Goal: Information Seeking & Learning: Learn about a topic

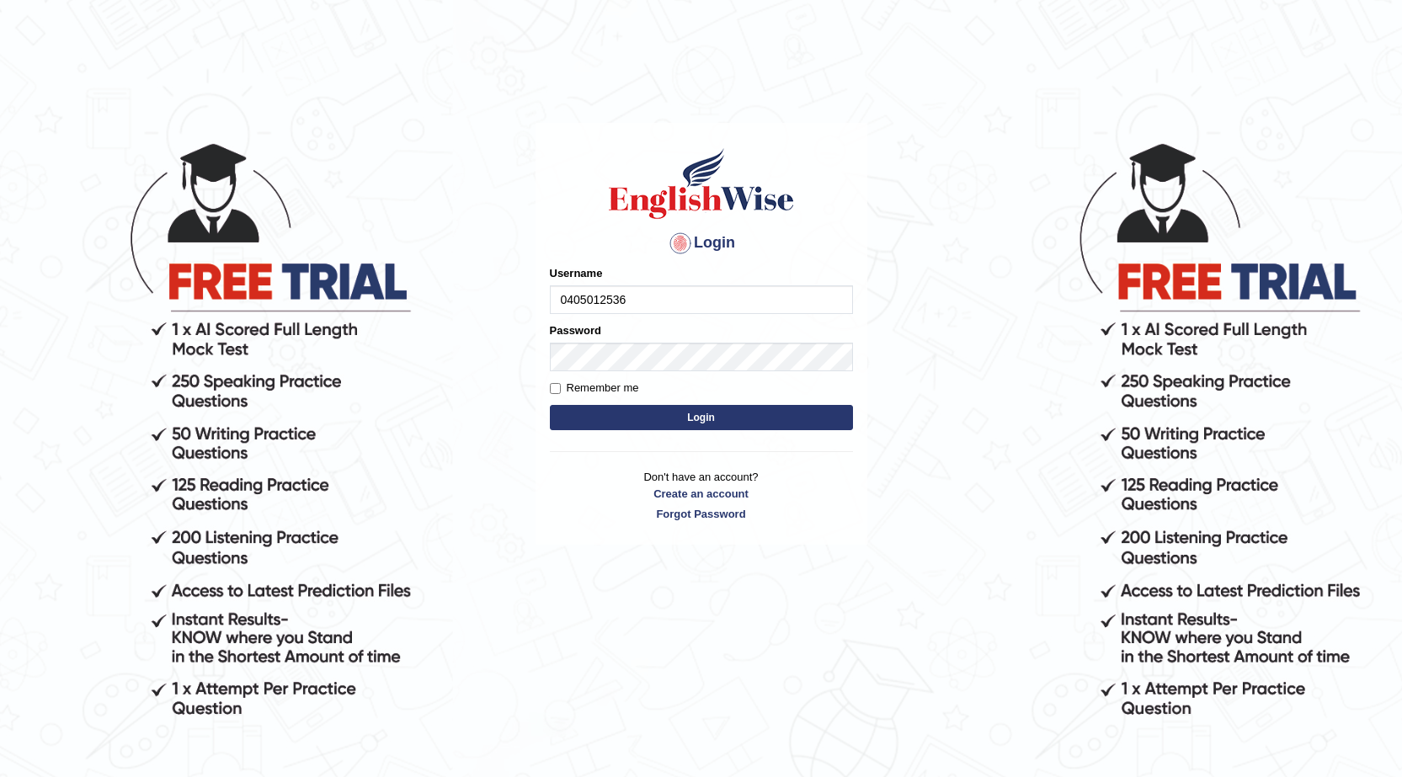
type input "0405012536"
click at [588, 415] on button "Login" at bounding box center [701, 417] width 303 height 25
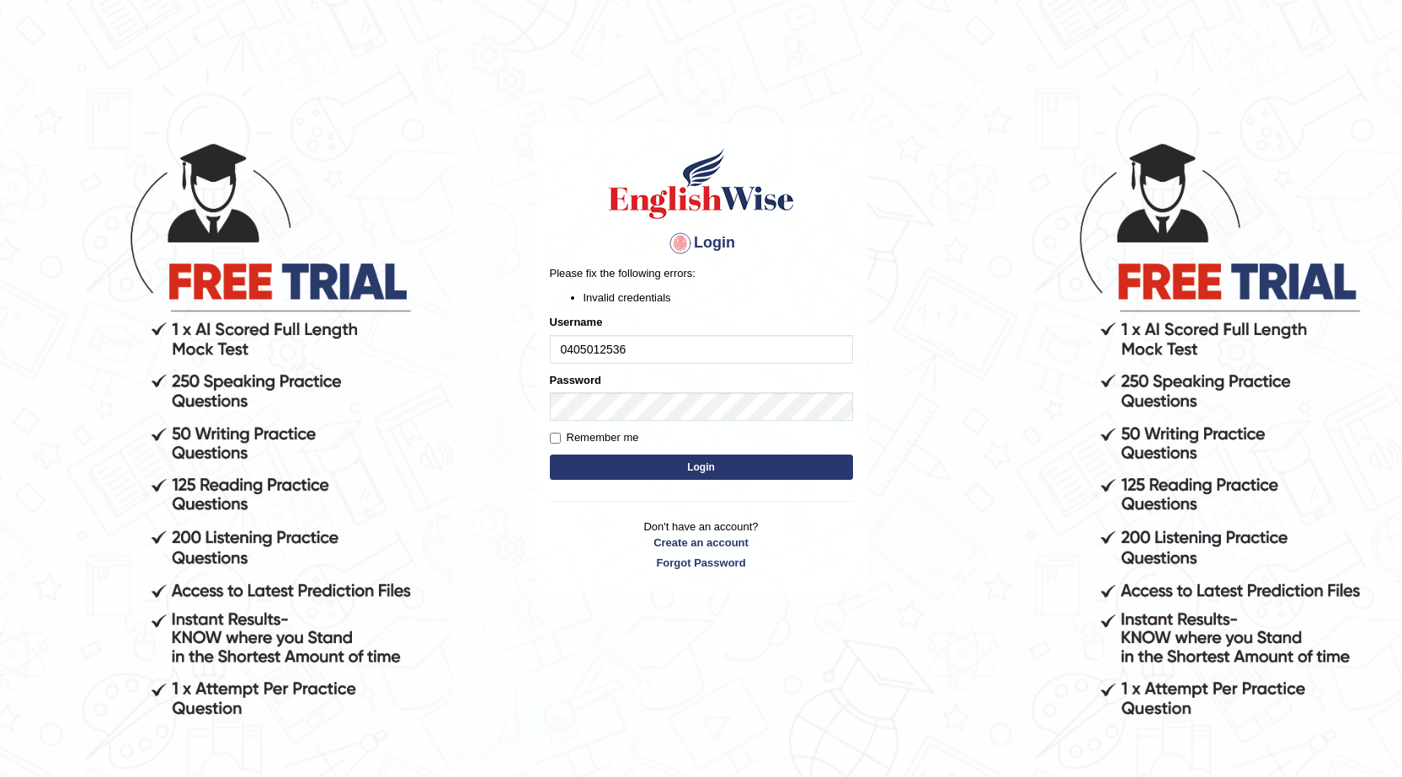
click at [747, 477] on button "Login" at bounding box center [701, 467] width 303 height 25
click at [591, 472] on button "Login" at bounding box center [701, 467] width 303 height 25
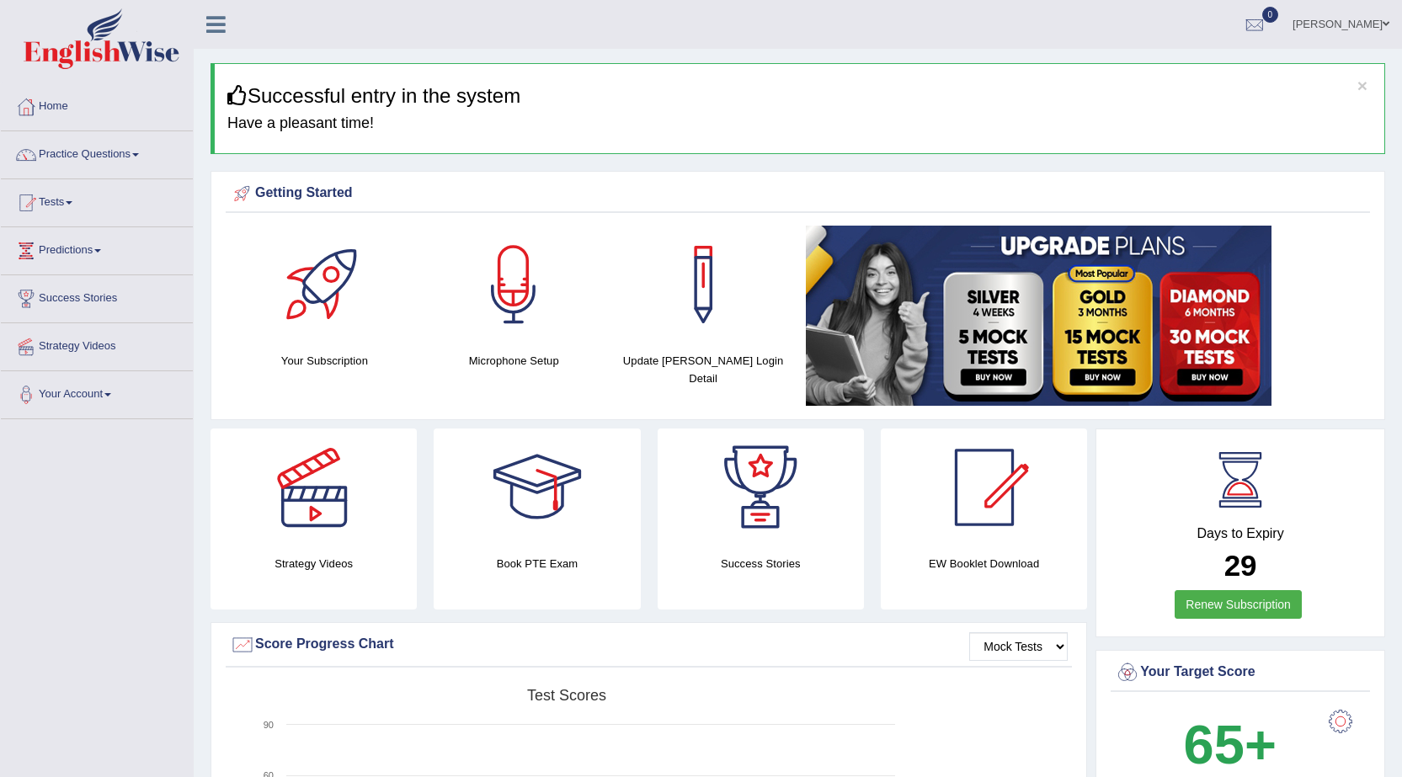
click at [138, 155] on span at bounding box center [135, 154] width 7 height 3
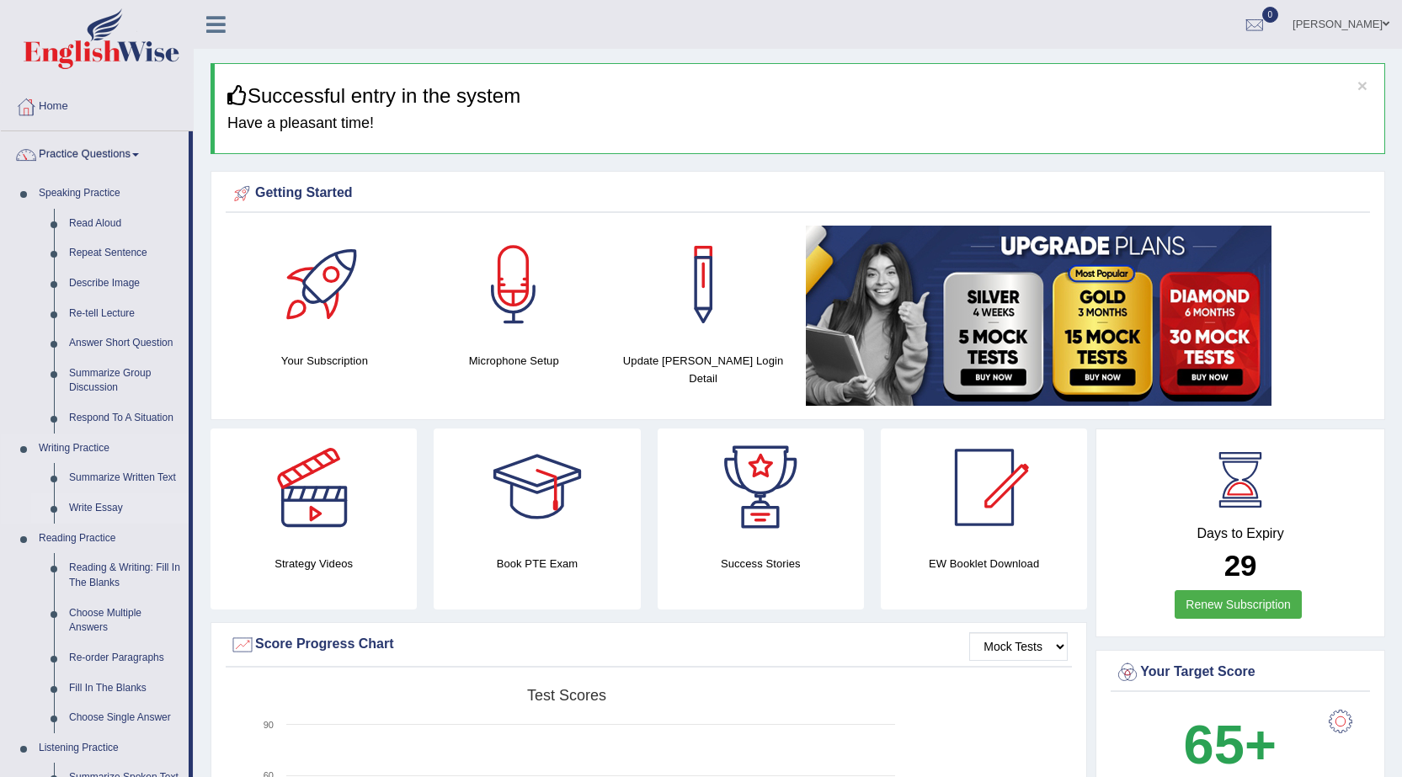
click at [104, 507] on link "Write Essay" at bounding box center [124, 508] width 127 height 30
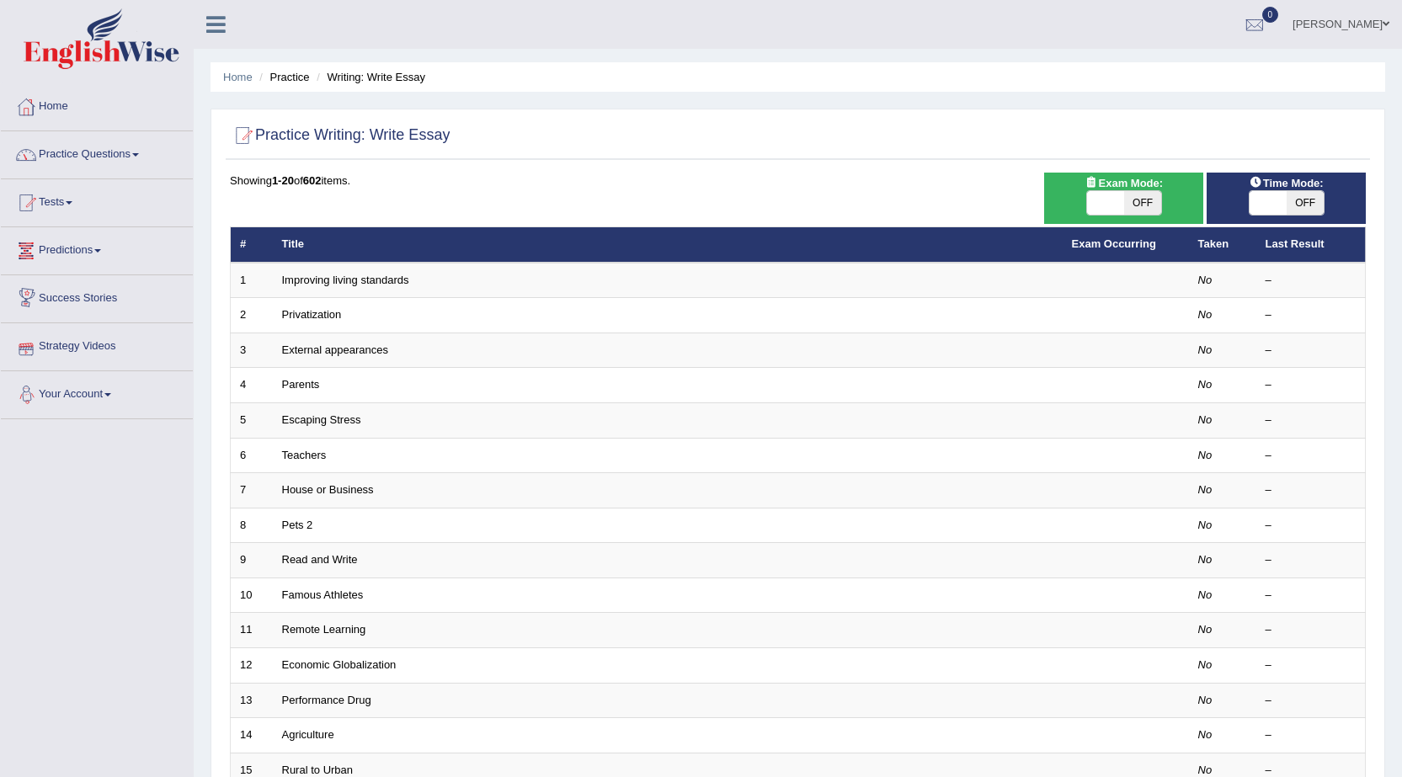
click at [137, 154] on link "Practice Questions" at bounding box center [97, 152] width 192 height 42
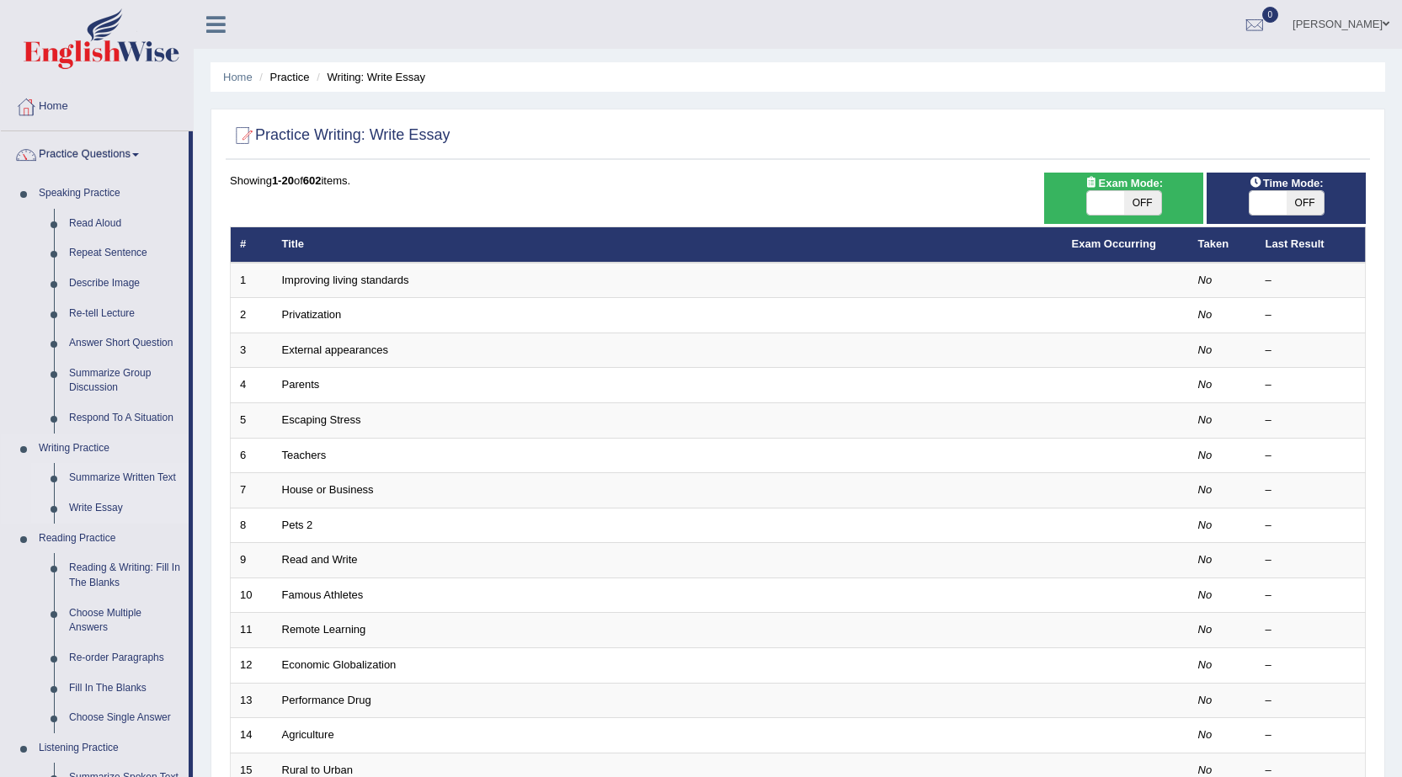
click at [126, 475] on link "Summarize Written Text" at bounding box center [124, 478] width 127 height 30
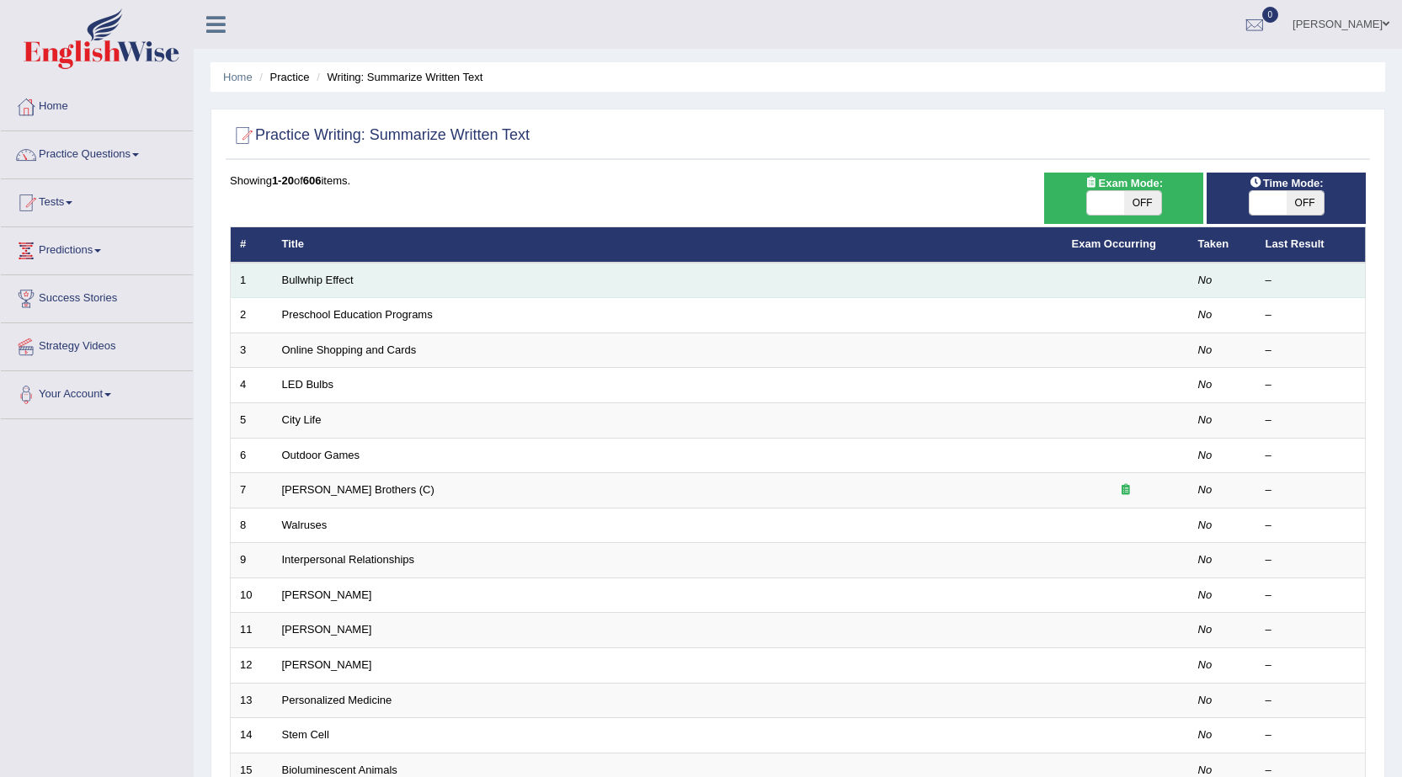
click at [1198, 284] on td "No" at bounding box center [1222, 280] width 67 height 35
click at [288, 274] on link "Bullwhip Effect" at bounding box center [318, 280] width 72 height 13
click at [289, 274] on link "Bullwhip Effect" at bounding box center [318, 280] width 72 height 13
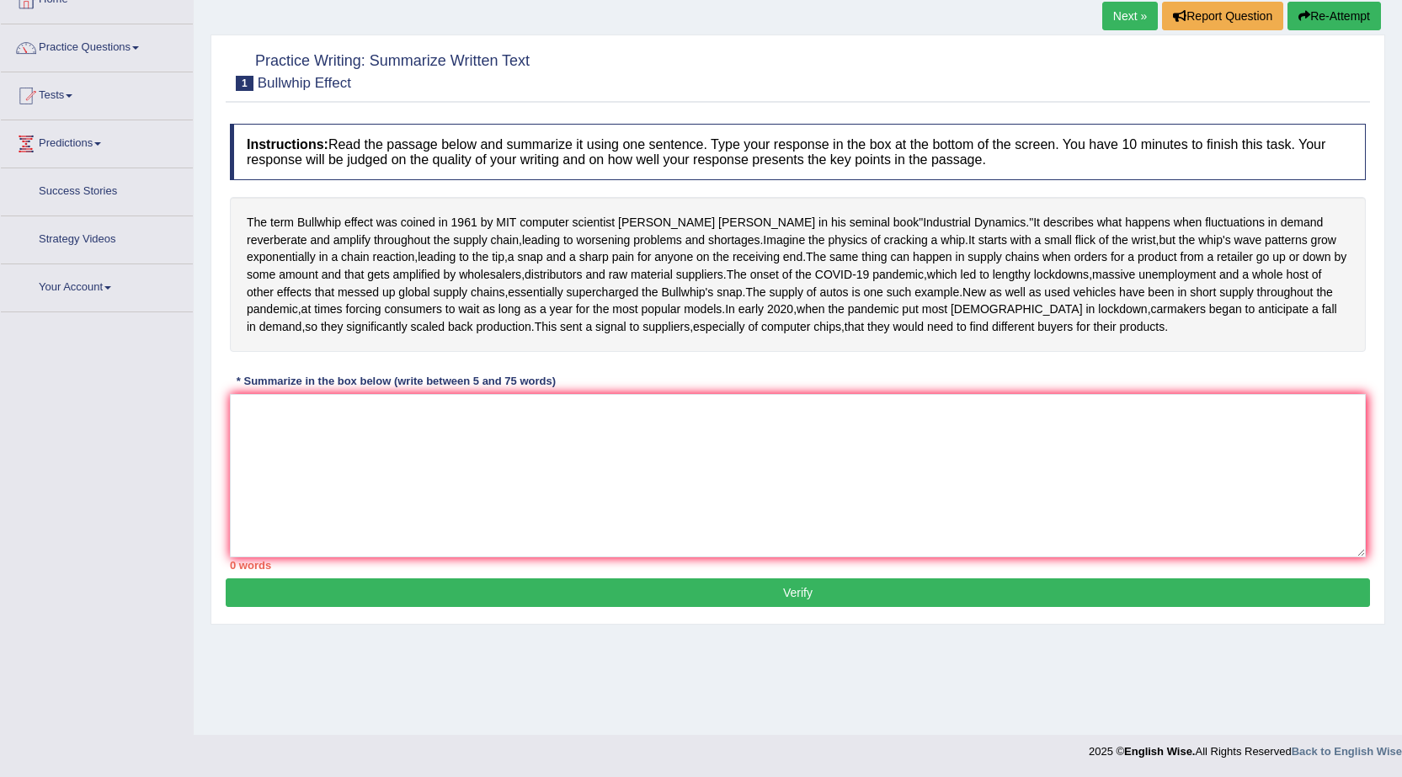
scroll to position [107, 0]
click at [353, 557] on textarea at bounding box center [798, 475] width 1136 height 163
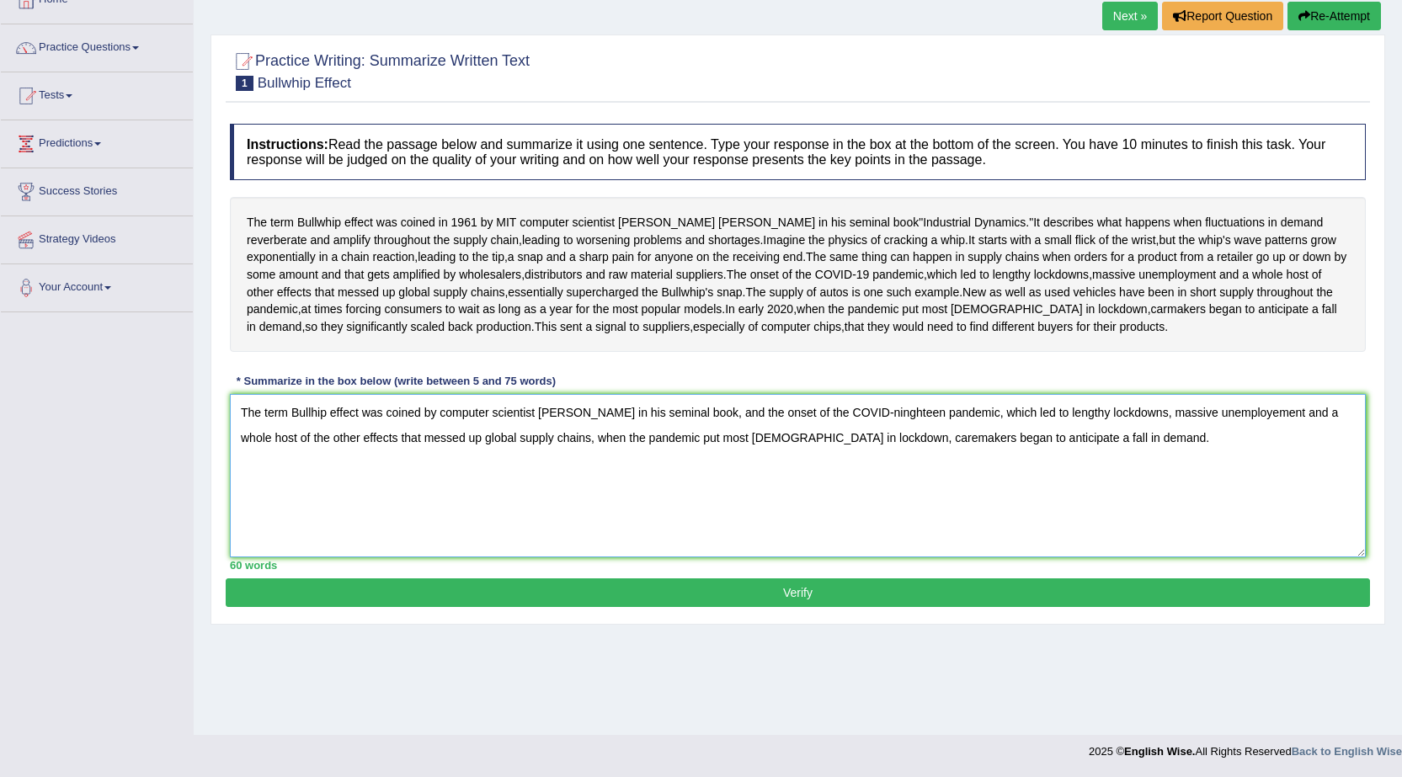
type textarea "The term Bullhip effect was coined by computer scientist Jay Forrester in his s…"
click at [940, 607] on button "Verify" at bounding box center [798, 592] width 1144 height 29
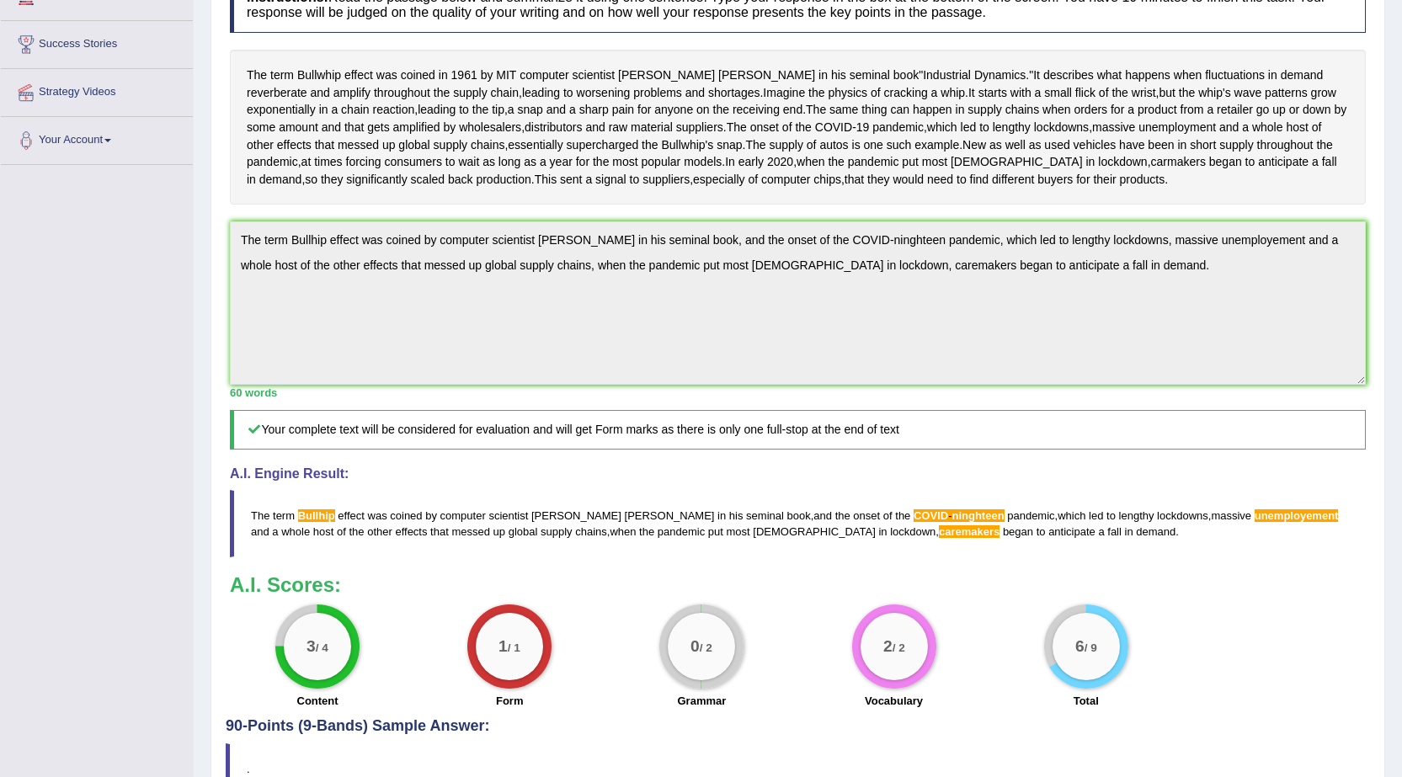
scroll to position [439, 0]
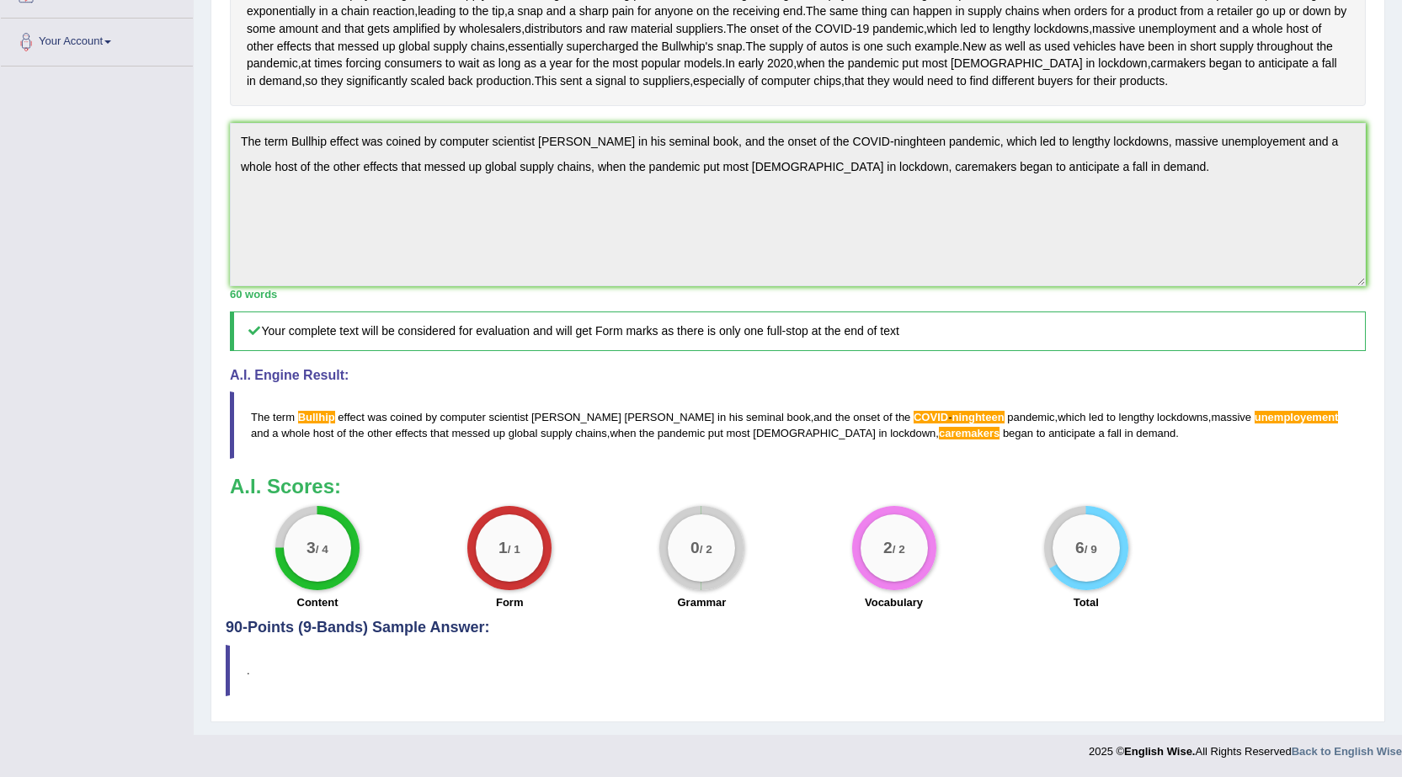
click at [1254, 417] on span "unemployement" at bounding box center [1296, 417] width 84 height 13
click at [913, 416] on span "COVID" at bounding box center [930, 417] width 35 height 13
click at [939, 437] on span "caremakers" at bounding box center [969, 433] width 61 height 13
click at [321, 412] on span "Bullhip" at bounding box center [316, 417] width 37 height 13
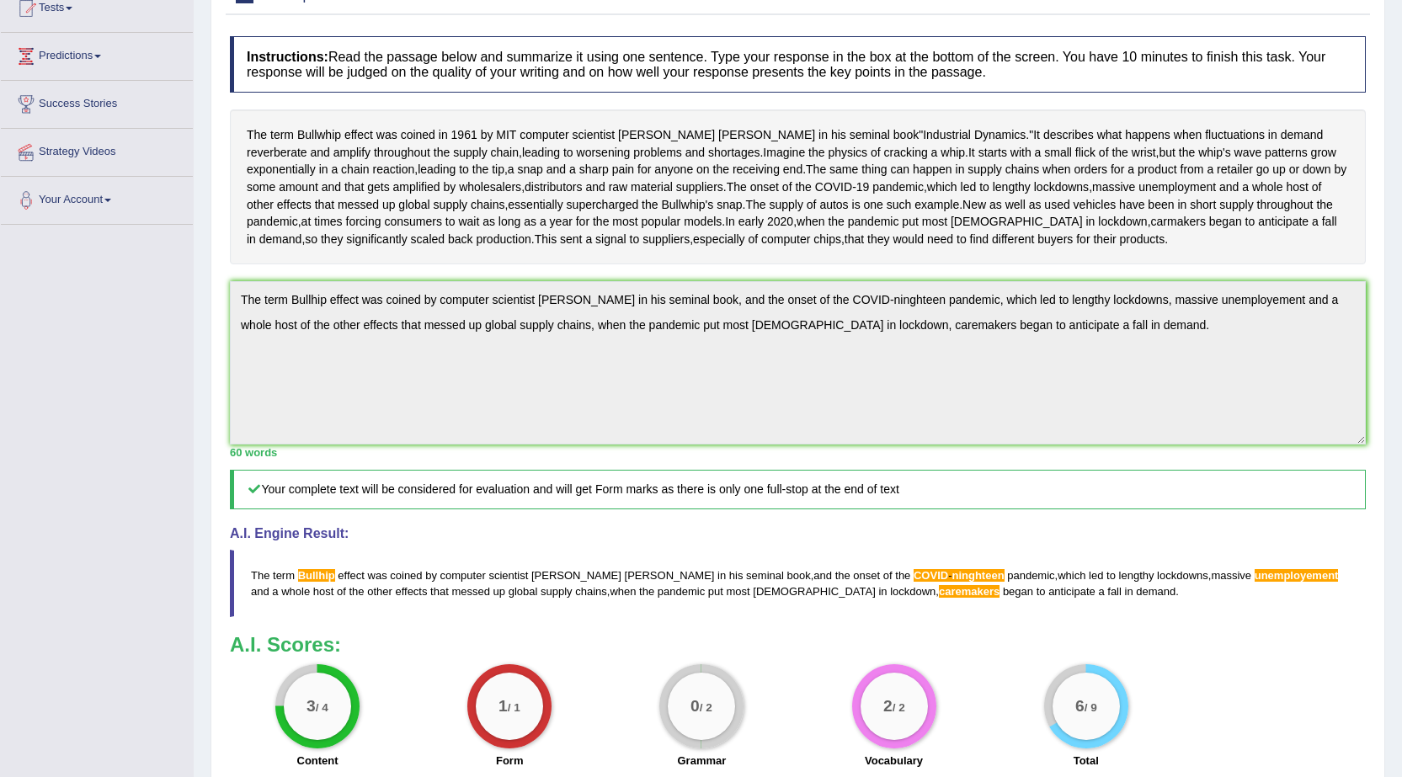
scroll to position [0, 0]
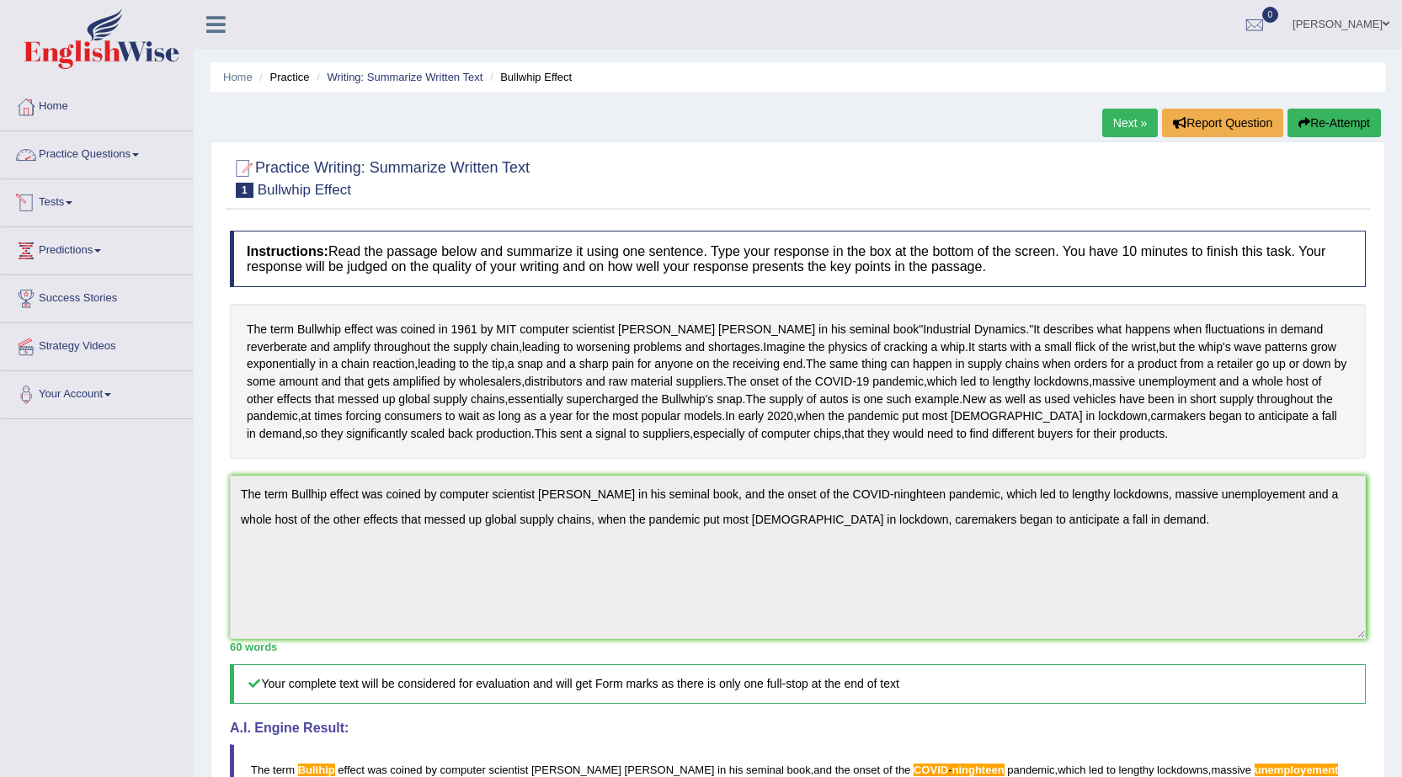
click at [136, 153] on link "Practice Questions" at bounding box center [97, 152] width 192 height 42
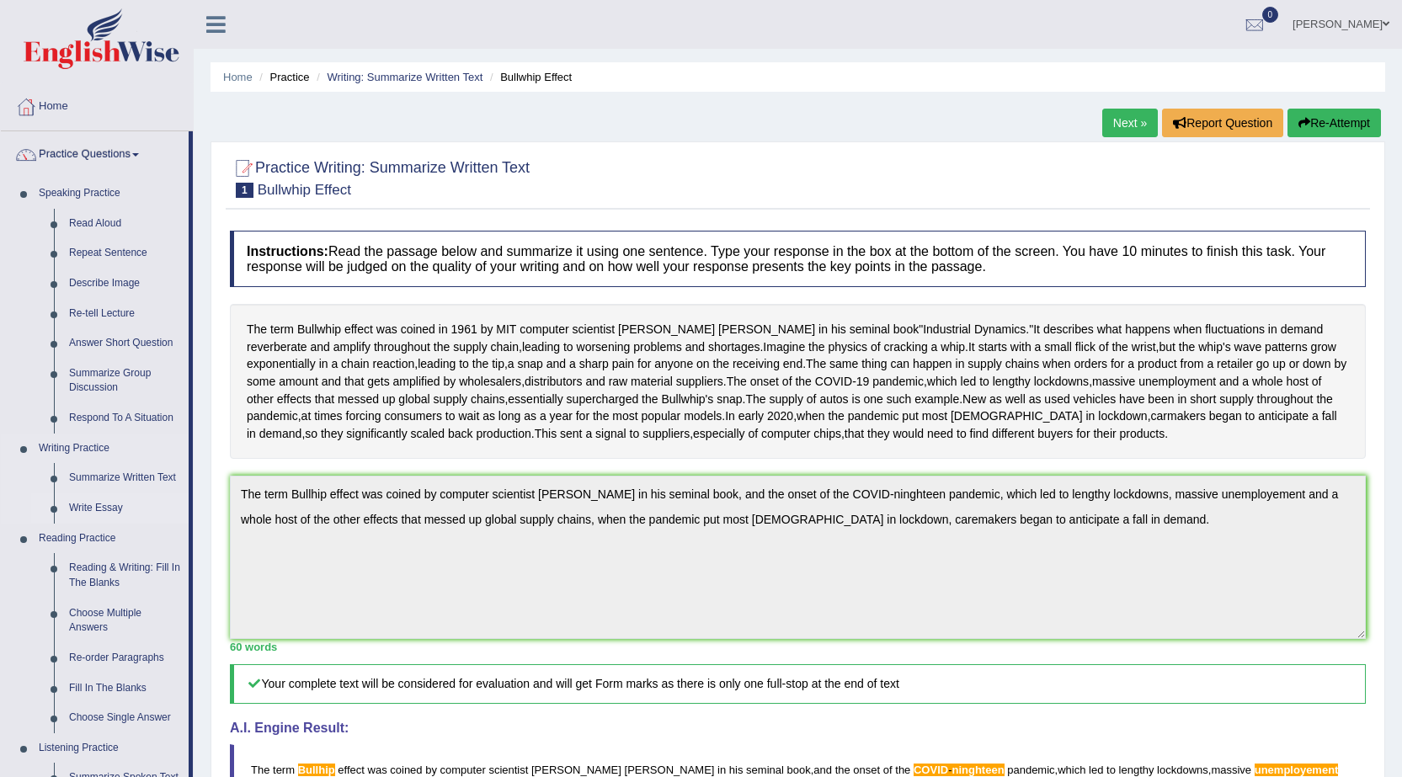
click at [101, 506] on link "Write Essay" at bounding box center [124, 508] width 127 height 30
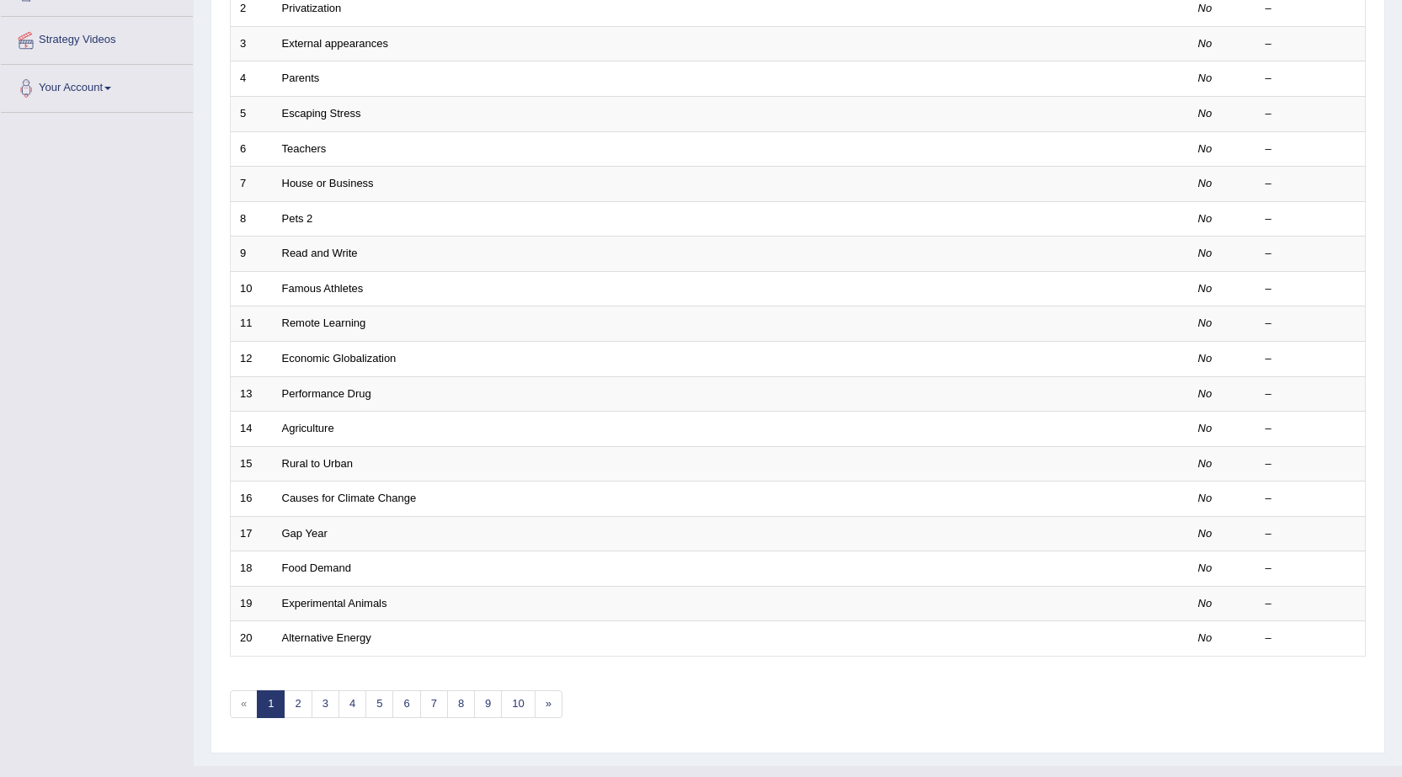
scroll to position [337, 0]
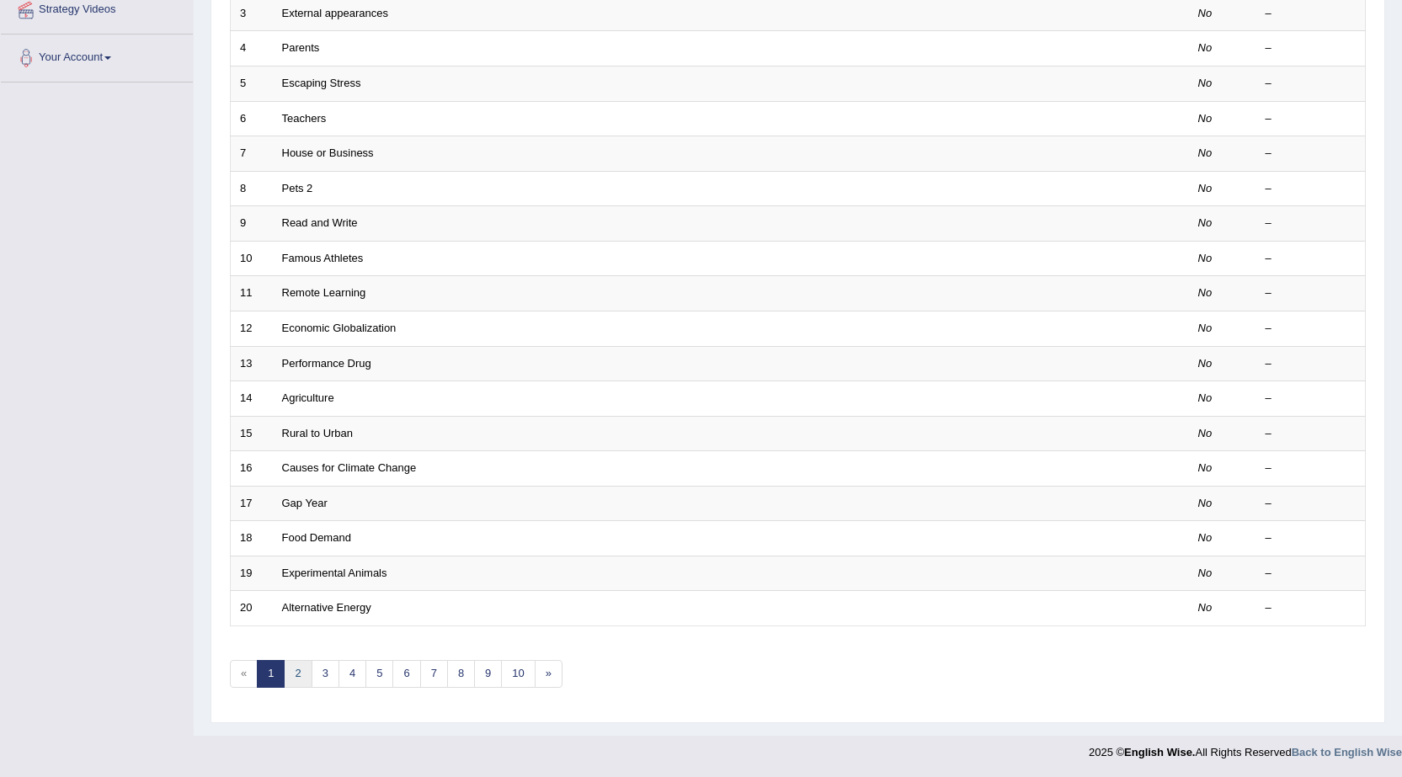
click at [303, 670] on link "2" at bounding box center [298, 674] width 28 height 28
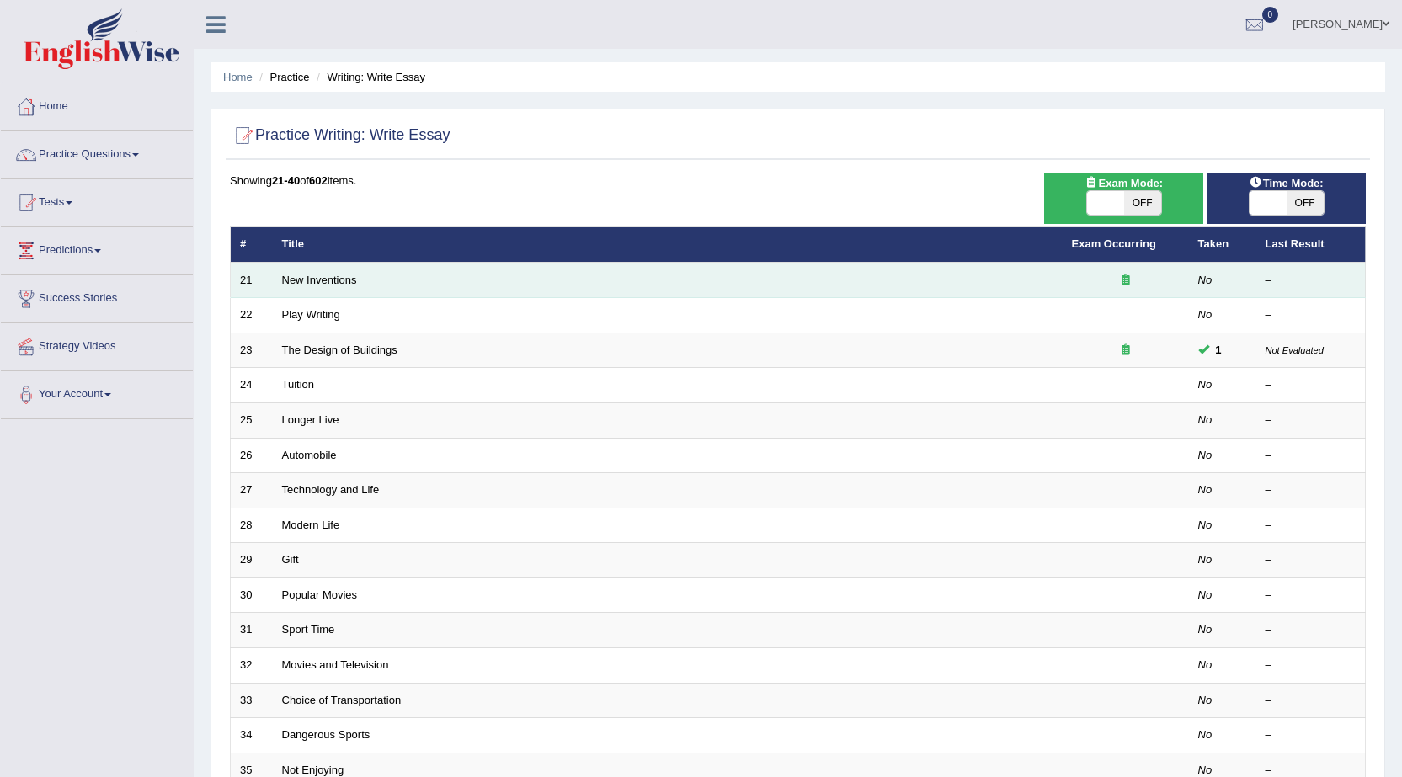
click at [354, 274] on link "New Inventions" at bounding box center [319, 280] width 75 height 13
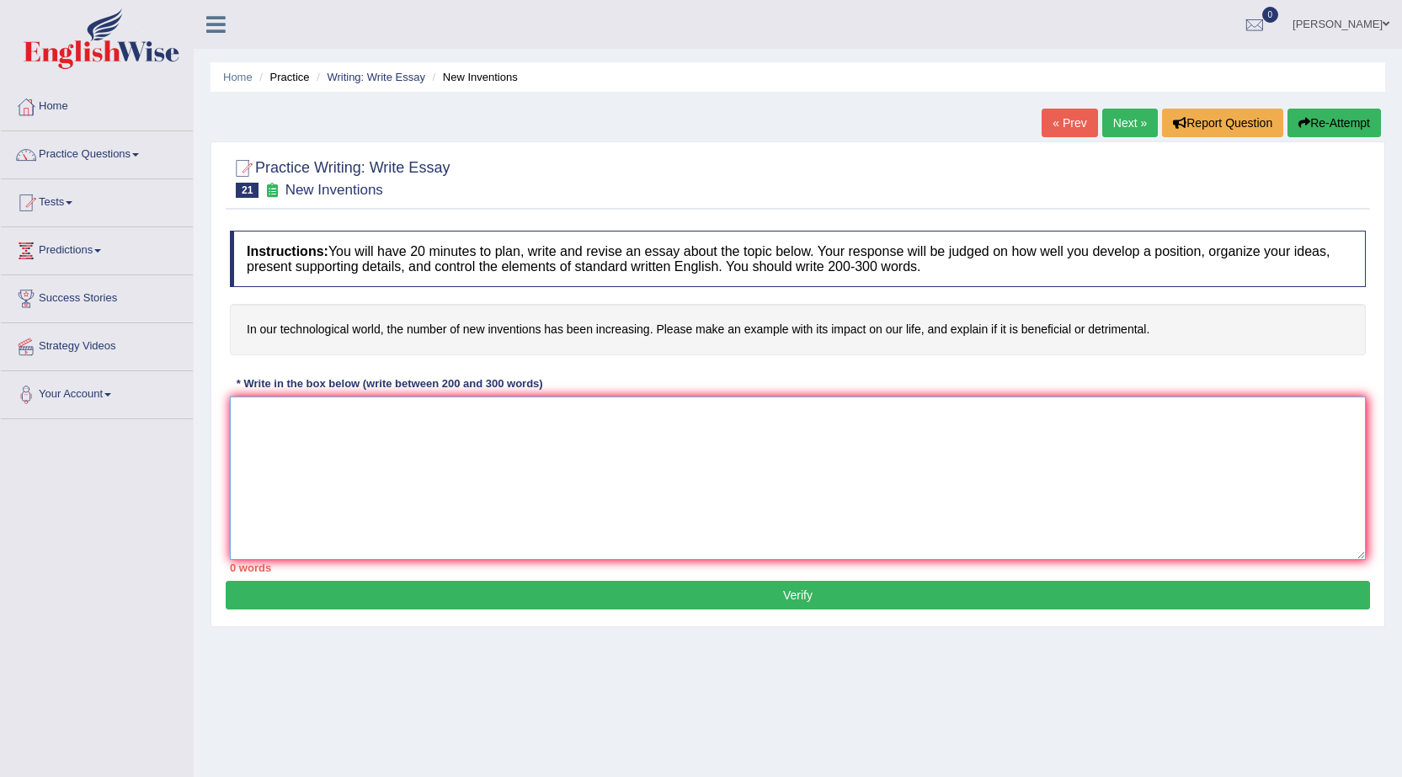
click at [258, 419] on textarea at bounding box center [798, 478] width 1136 height 163
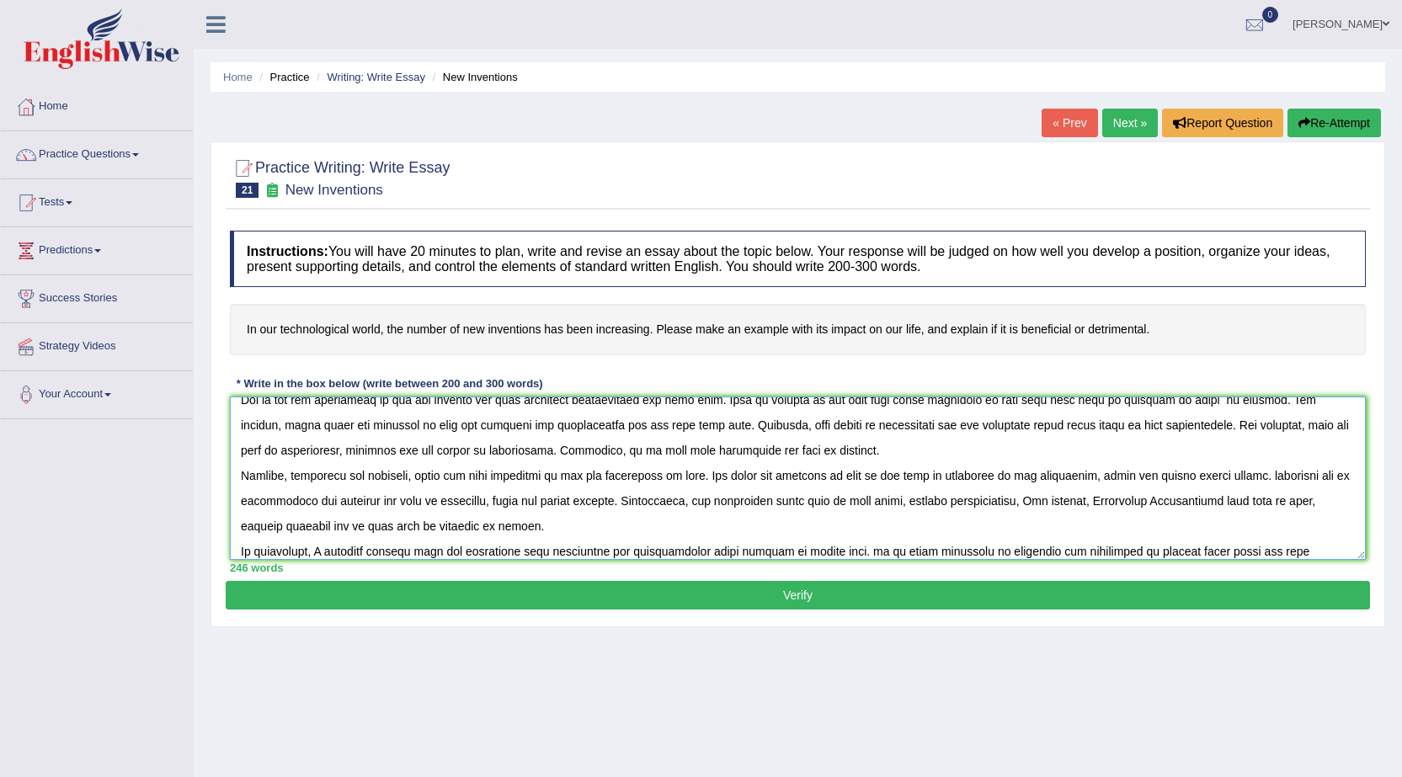
scroll to position [91, 0]
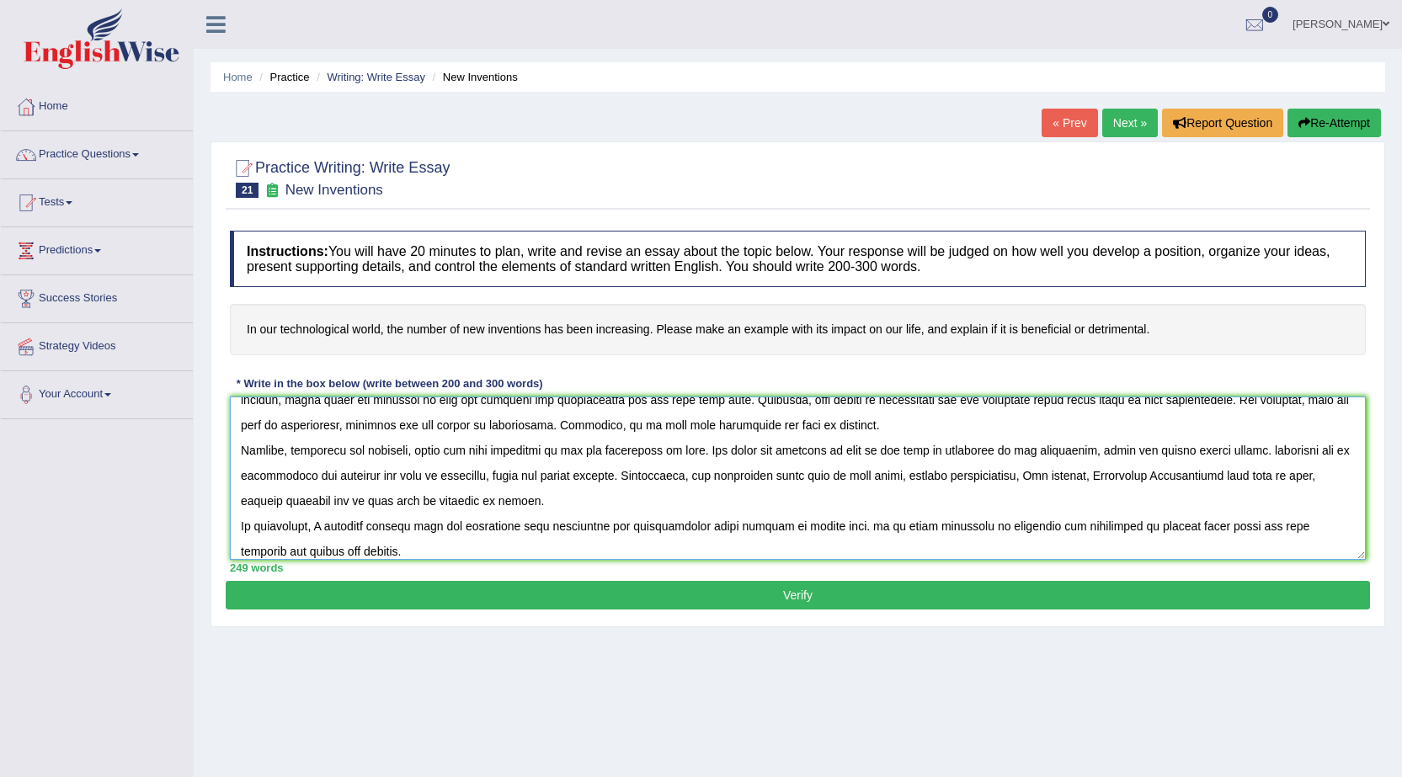
type textarea "Today's world, due to advent of technology, a number of invention has been incr…"
click at [675, 609] on button "Verify" at bounding box center [798, 595] width 1144 height 29
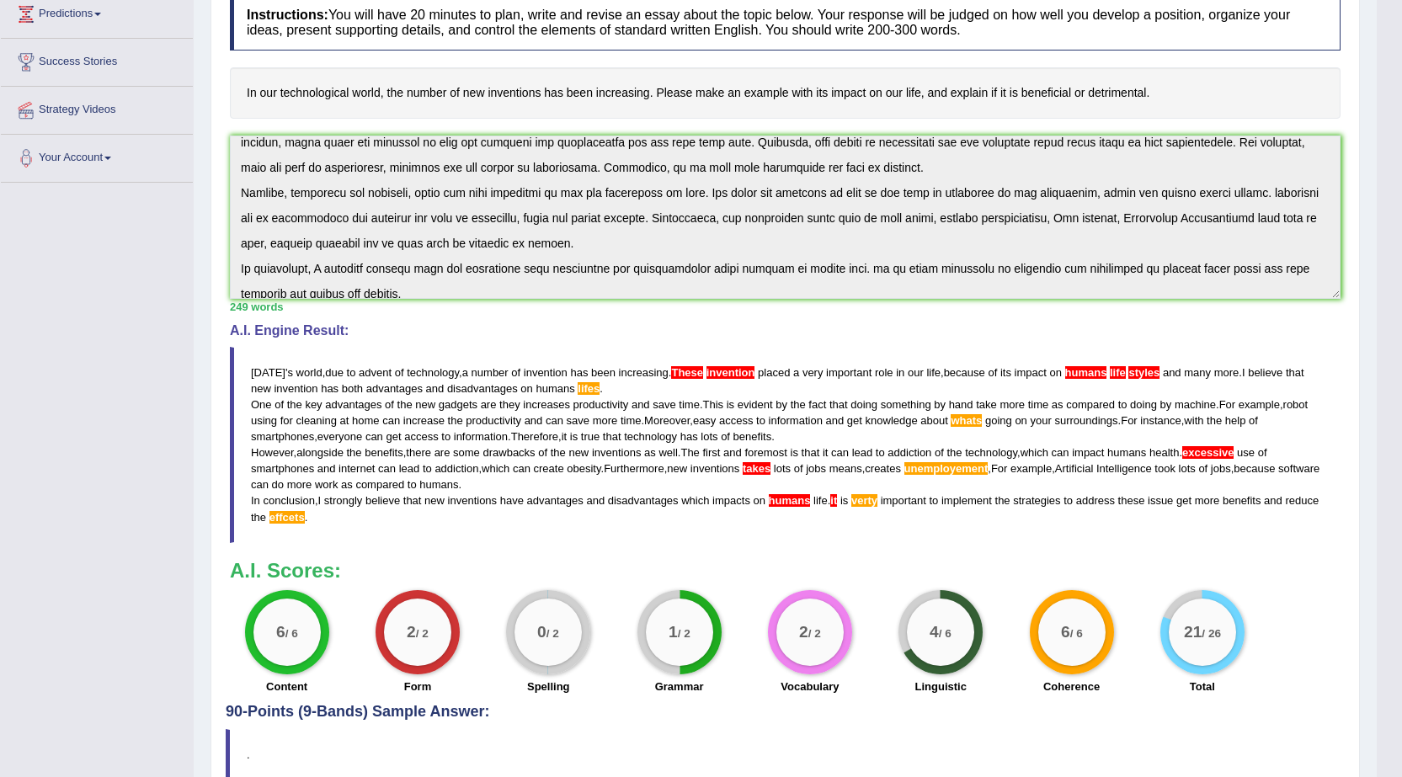
scroll to position [101, 0]
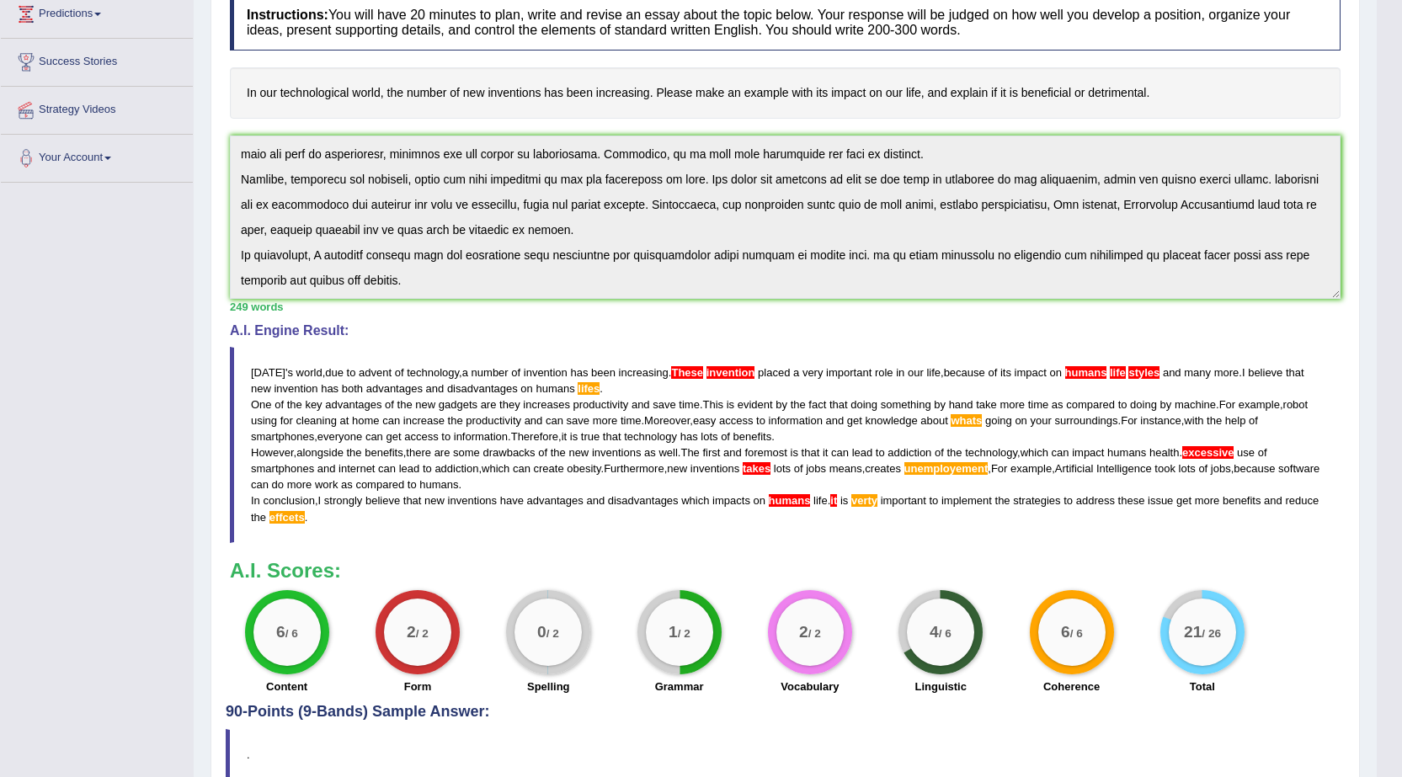
click at [692, 375] on span "These" at bounding box center [687, 372] width 32 height 13
click at [691, 374] on span "These" at bounding box center [687, 372] width 32 height 13
click at [740, 369] on span "invention" at bounding box center [730, 372] width 49 height 13
click at [1102, 381] on blockquote "Today ' s world , due to advent of technology , a number of invention has been …" at bounding box center [785, 445] width 1110 height 196
click at [1155, 360] on blockquote "Today ' s world , due to advent of technology , a number of invention has been …" at bounding box center [785, 445] width 1110 height 196
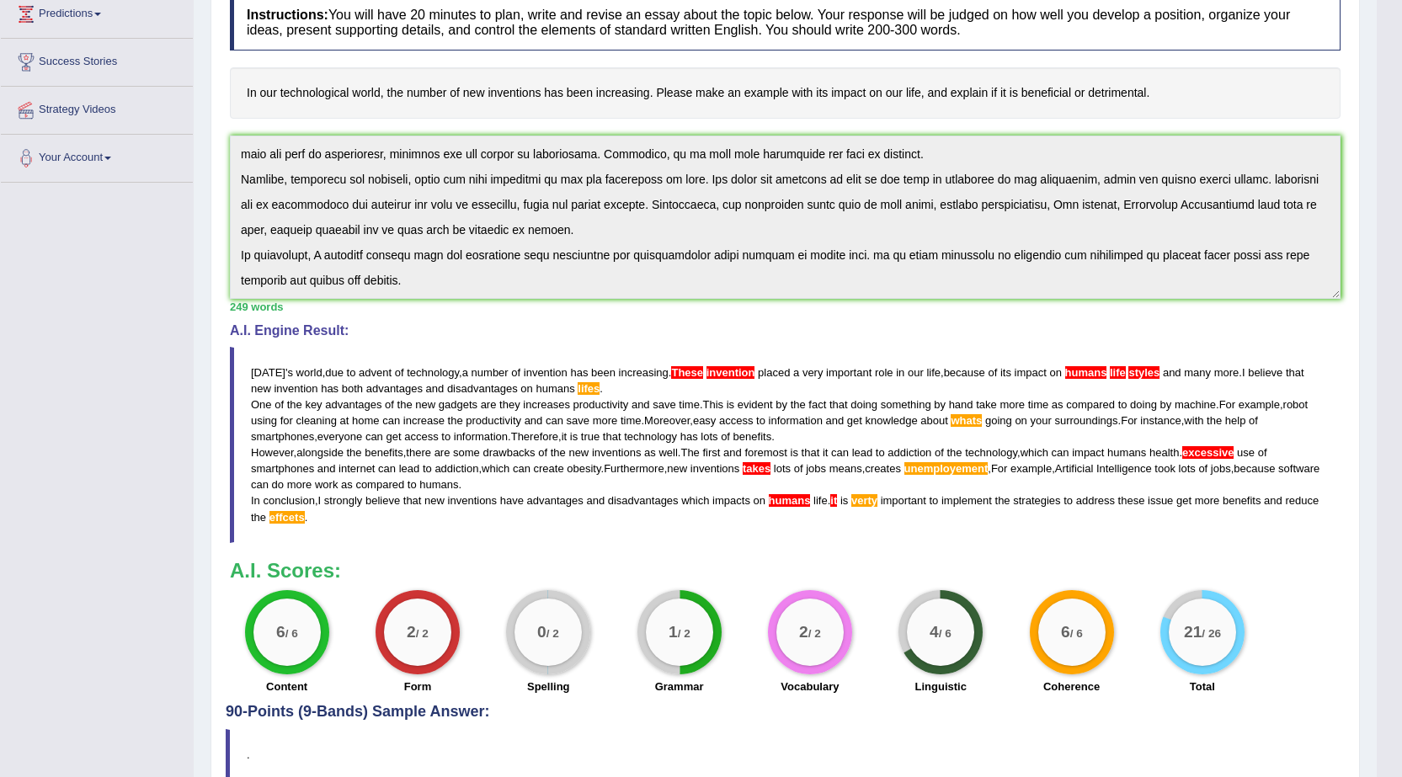
click at [1129, 367] on span at bounding box center [1127, 372] width 3 height 13
click at [588, 386] on span "lifes" at bounding box center [588, 388] width 22 height 13
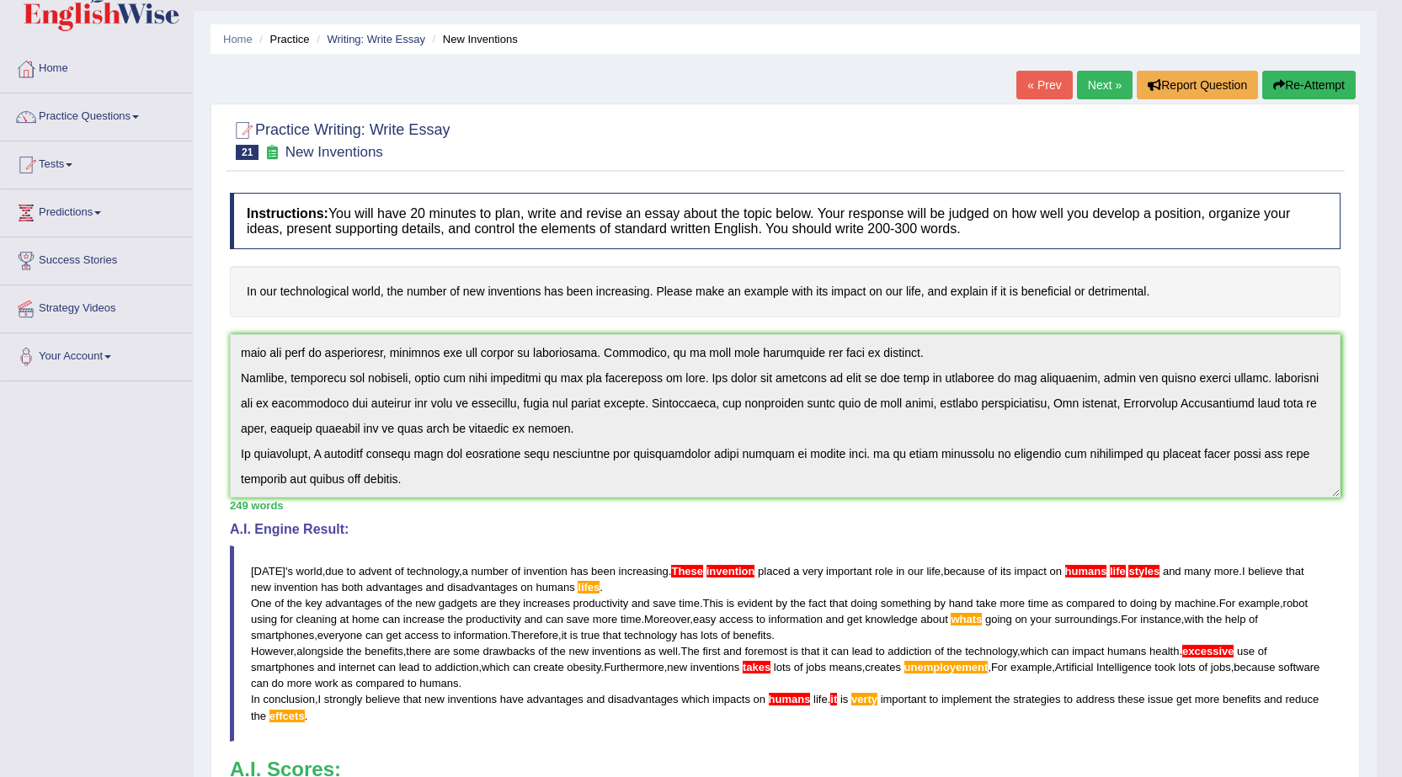
scroll to position [0, 0]
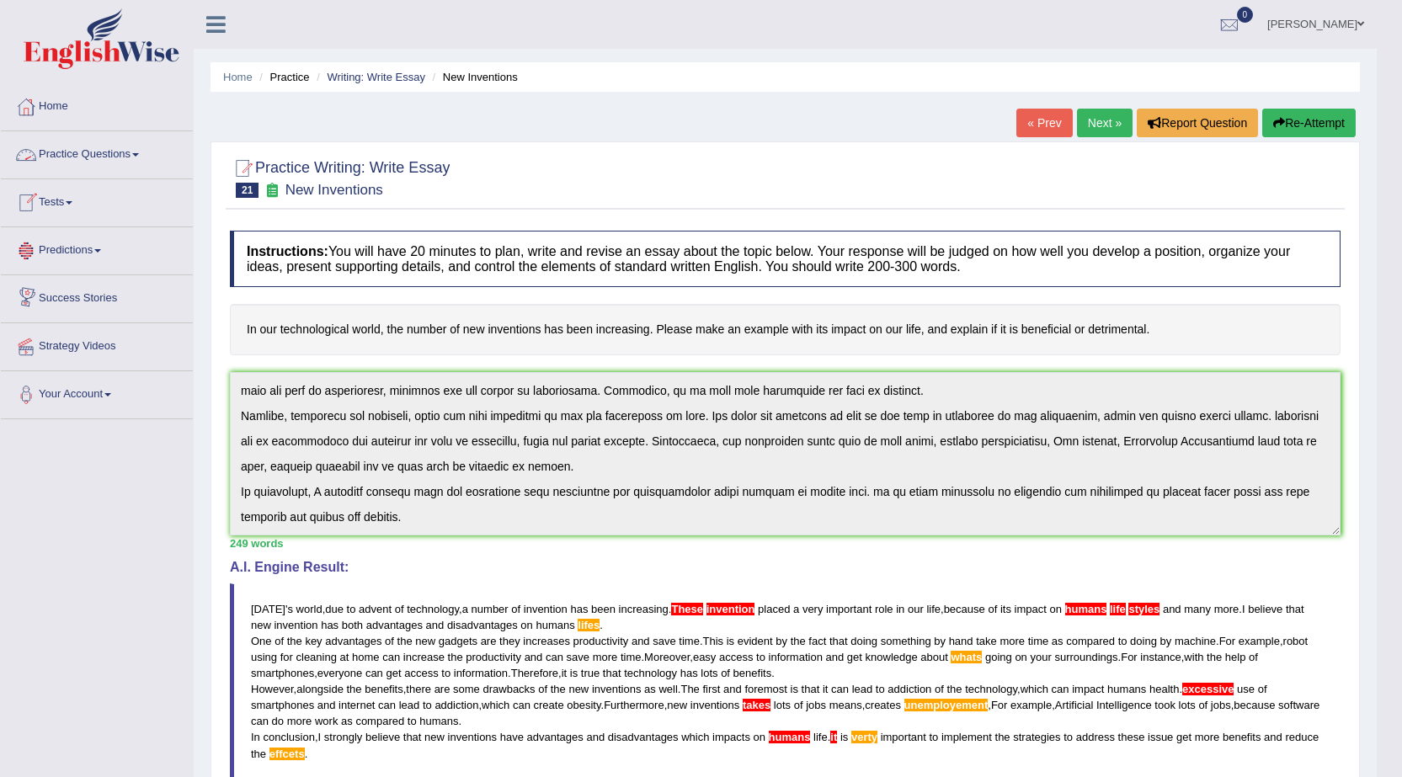
click at [130, 159] on link "Practice Questions" at bounding box center [97, 152] width 192 height 42
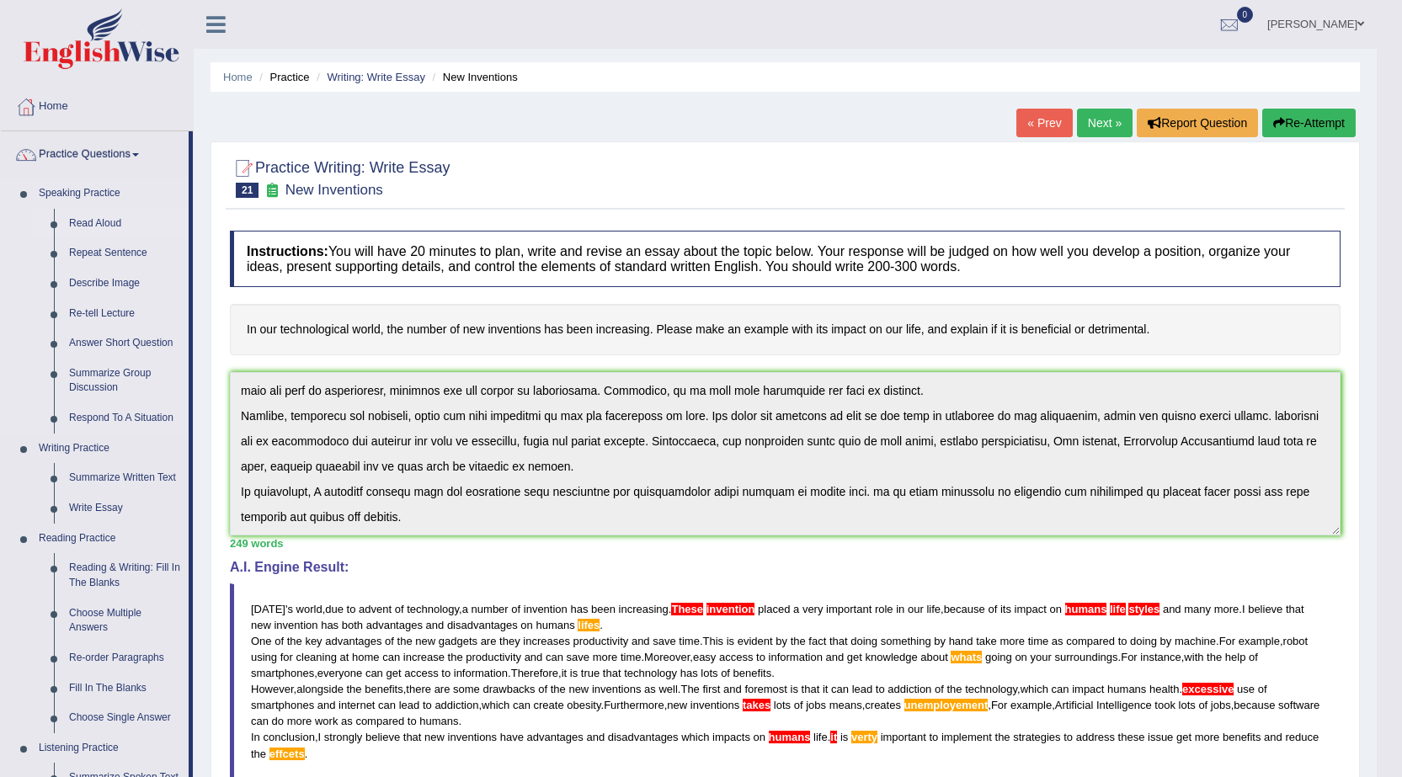
click at [92, 225] on link "Read Aloud" at bounding box center [124, 224] width 127 height 30
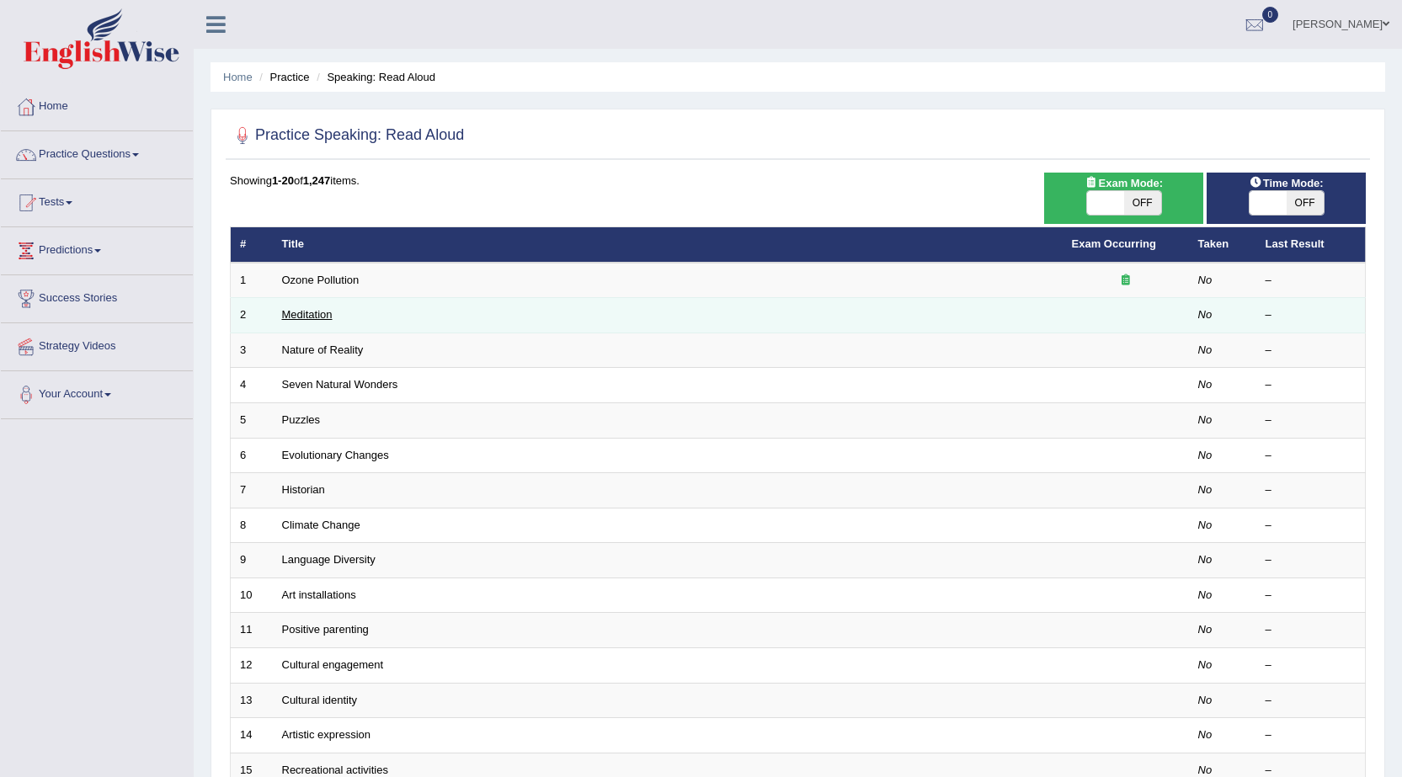
click at [320, 319] on link "Meditation" at bounding box center [307, 314] width 51 height 13
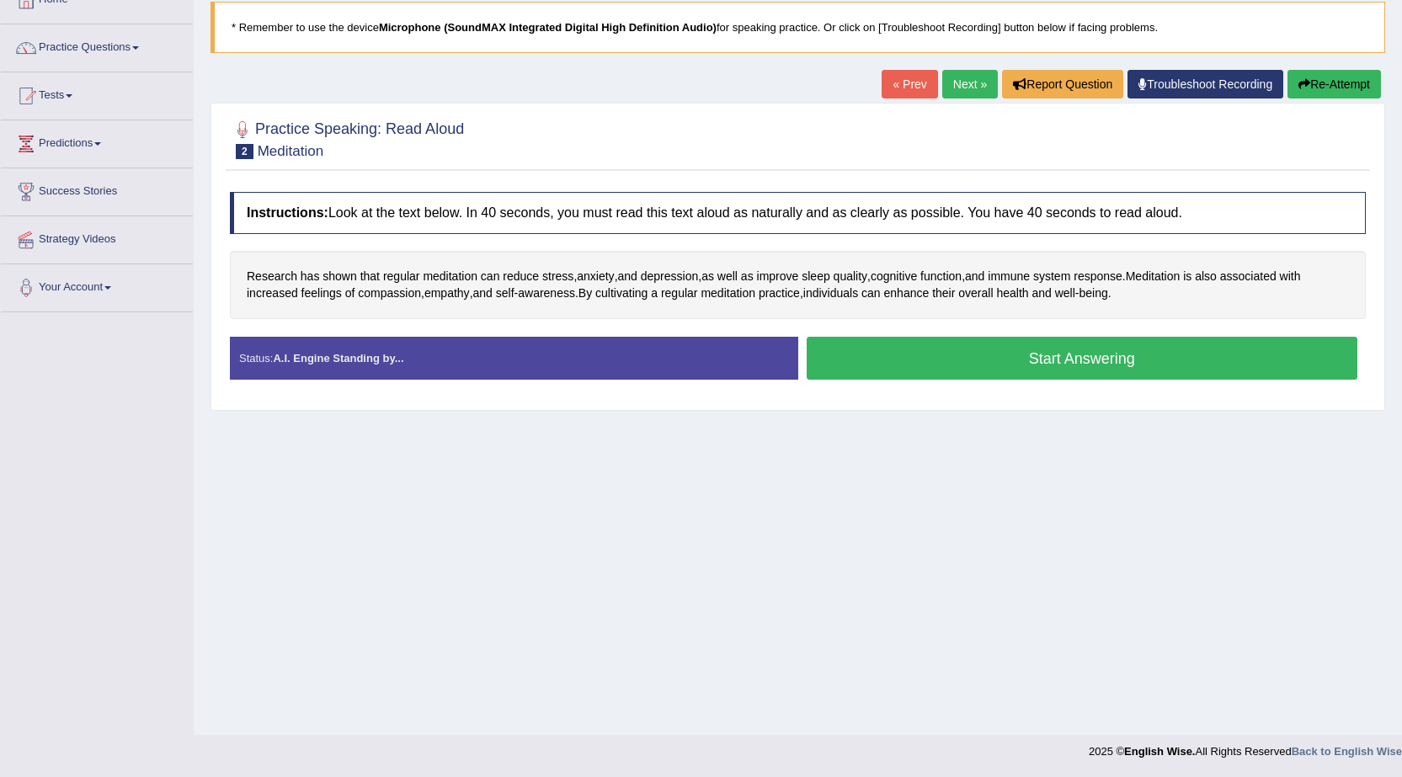
click at [946, 365] on button "Start Answering" at bounding box center [1081, 358] width 551 height 43
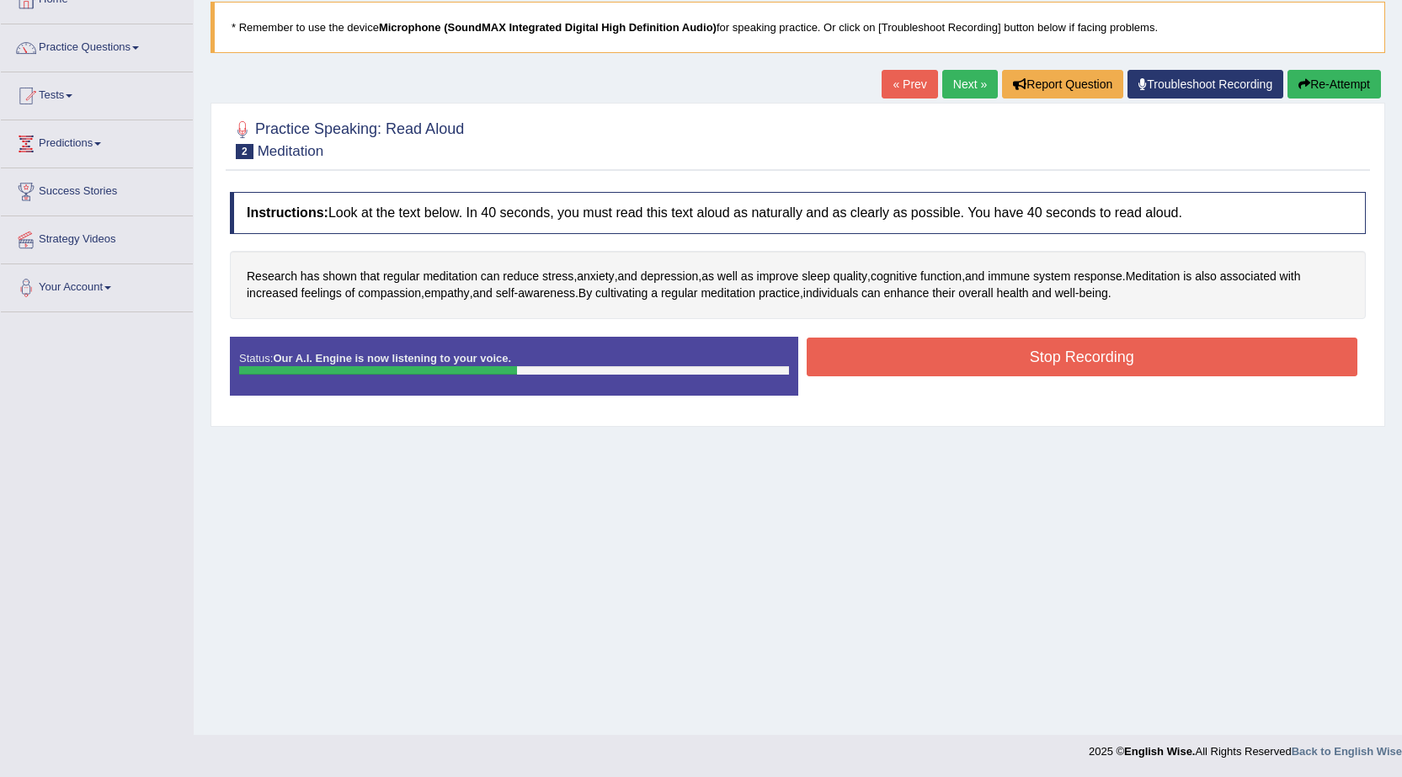
click at [946, 365] on button "Stop Recording" at bounding box center [1081, 357] width 551 height 39
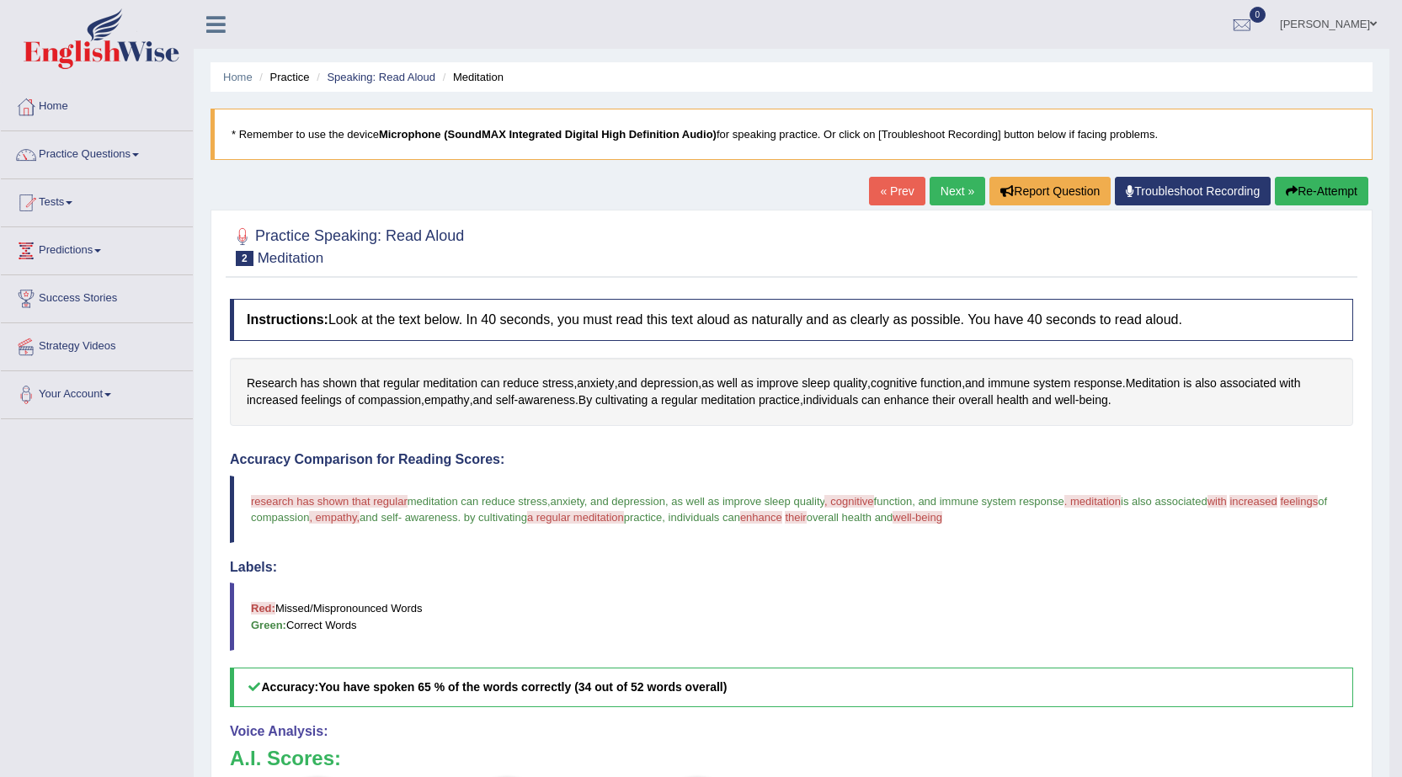
click at [949, 200] on link "Next »" at bounding box center [957, 191] width 56 height 29
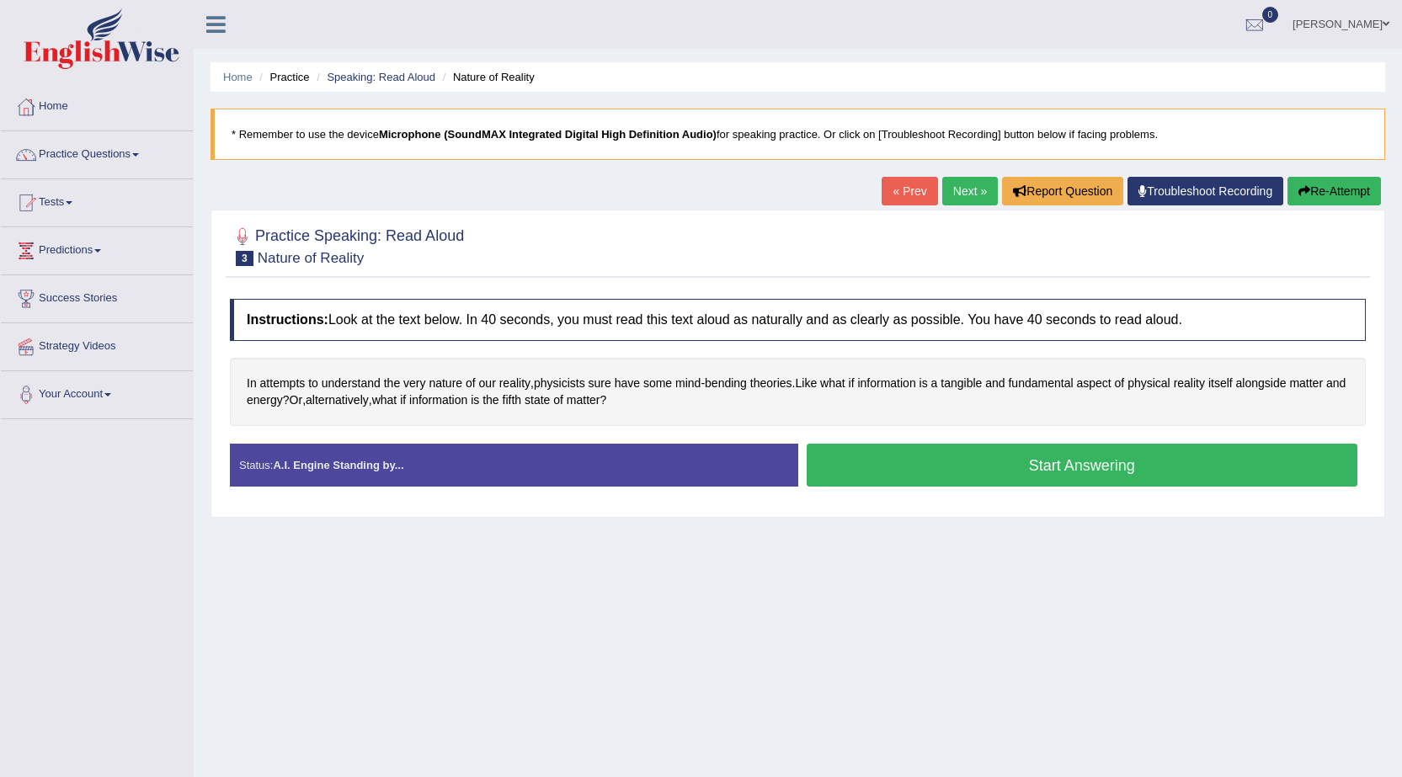
click at [892, 471] on button "Start Answering" at bounding box center [1081, 465] width 551 height 43
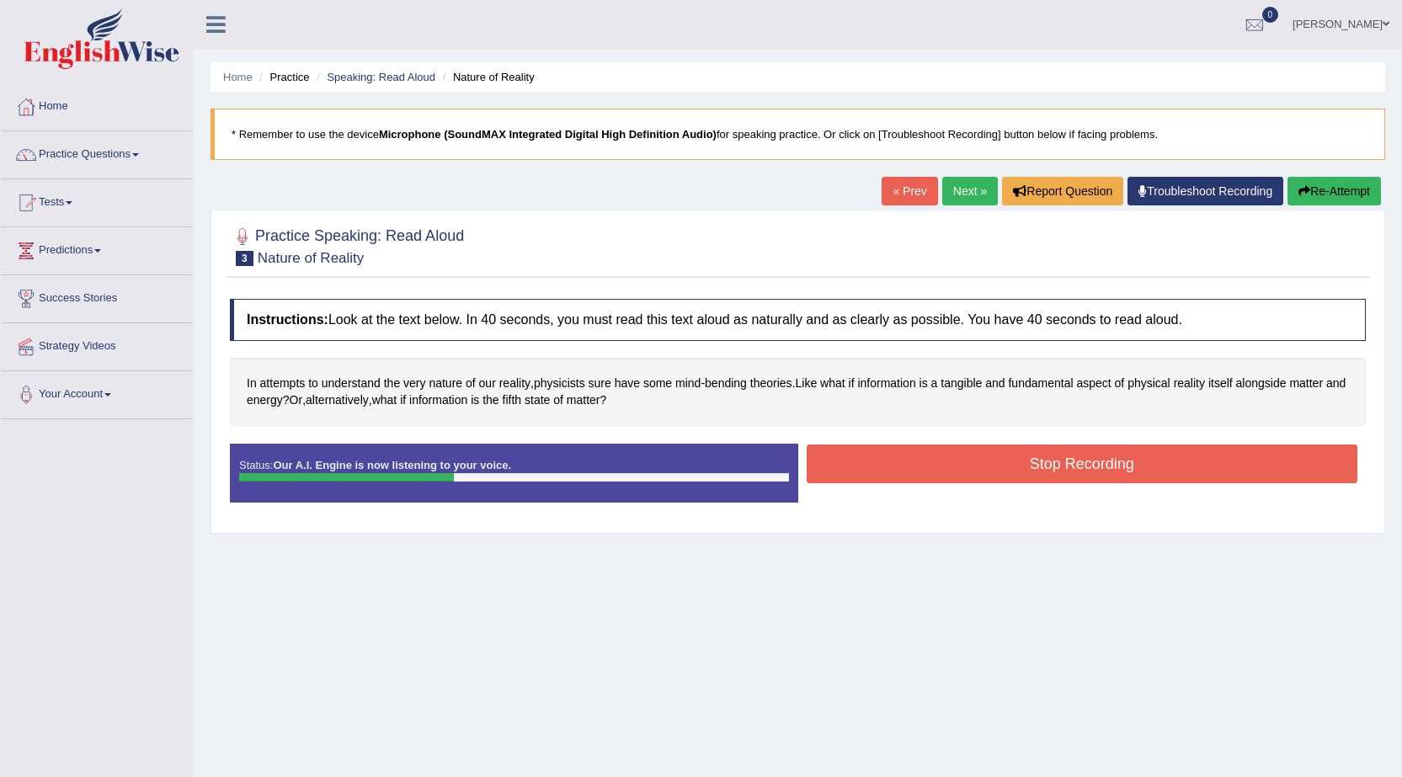
click at [892, 471] on button "Stop Recording" at bounding box center [1081, 463] width 551 height 39
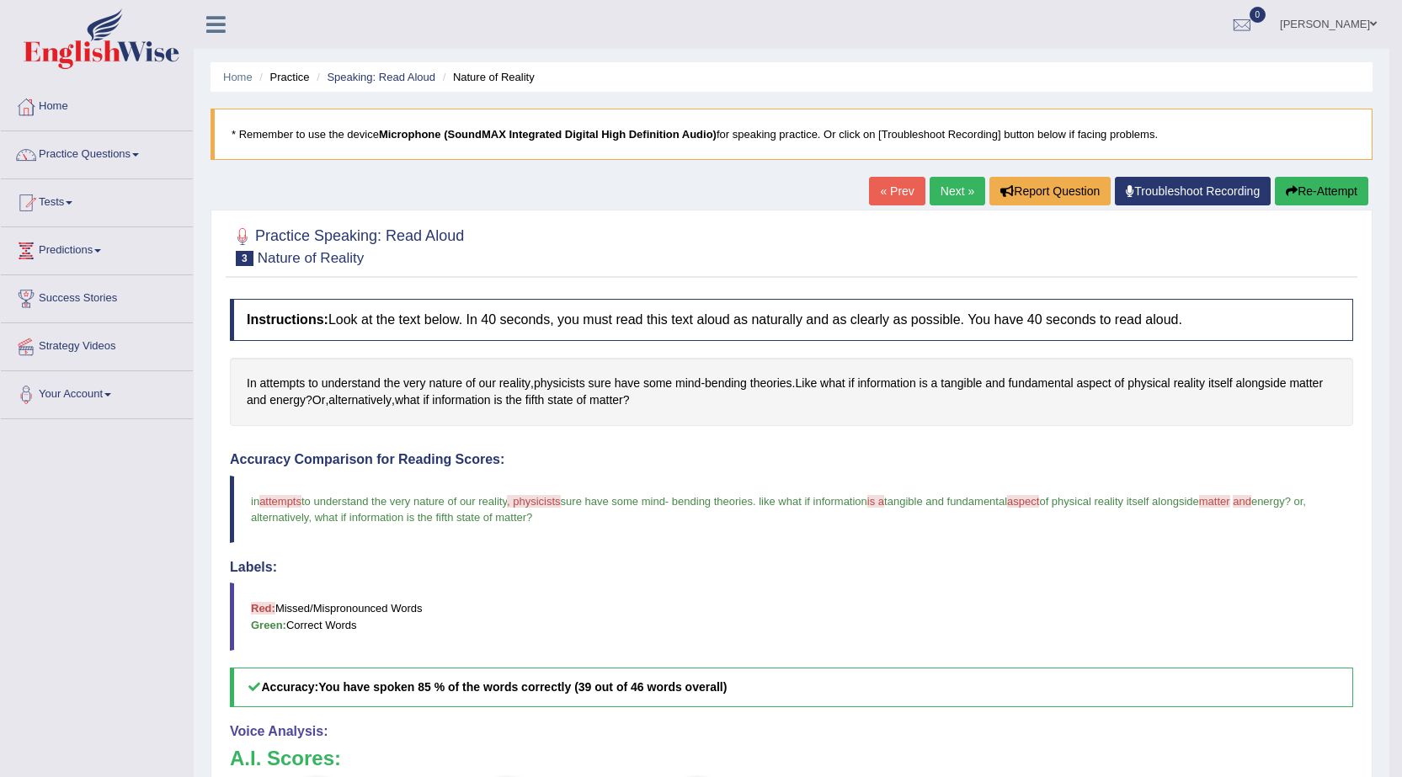
click at [1308, 190] on button "Re-Attempt" at bounding box center [1321, 191] width 93 height 29
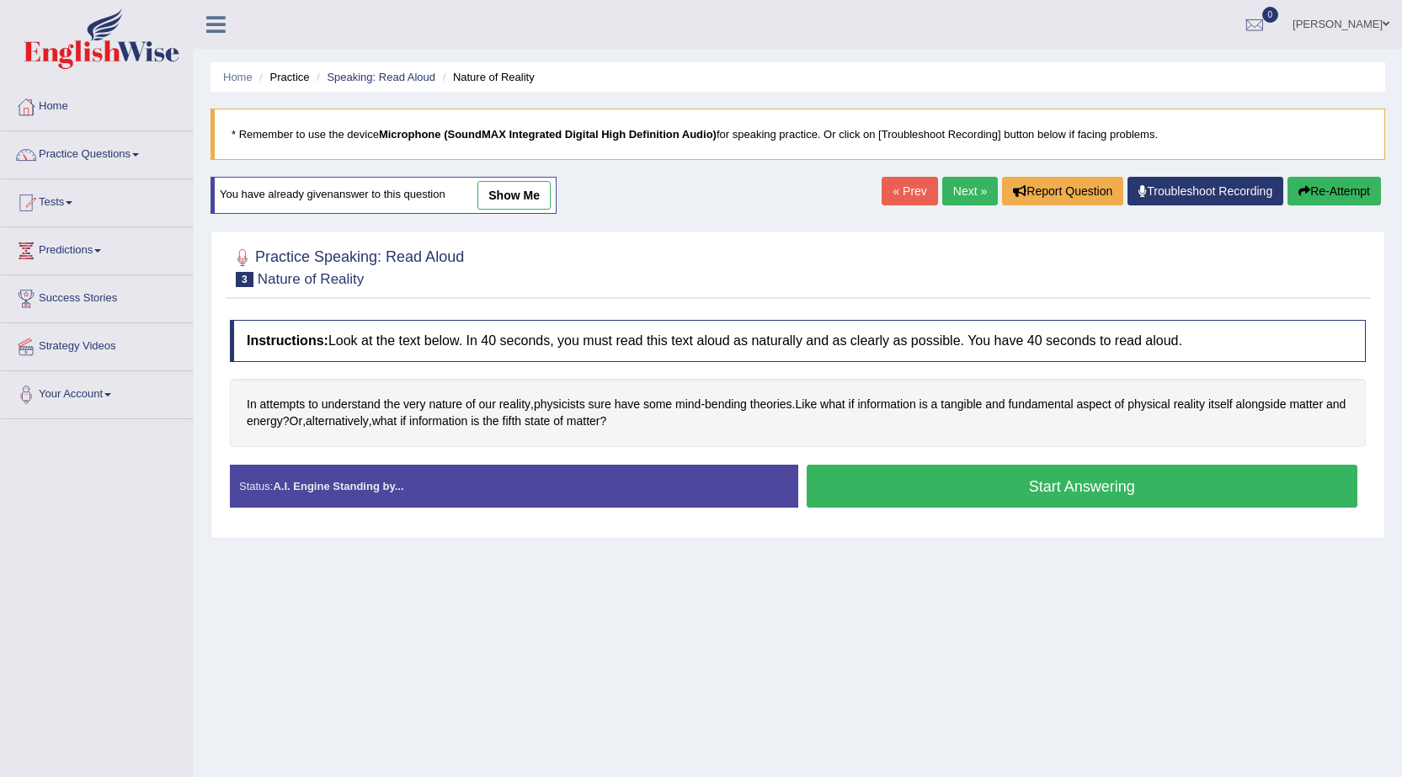
click at [1057, 498] on button "Start Answering" at bounding box center [1081, 486] width 551 height 43
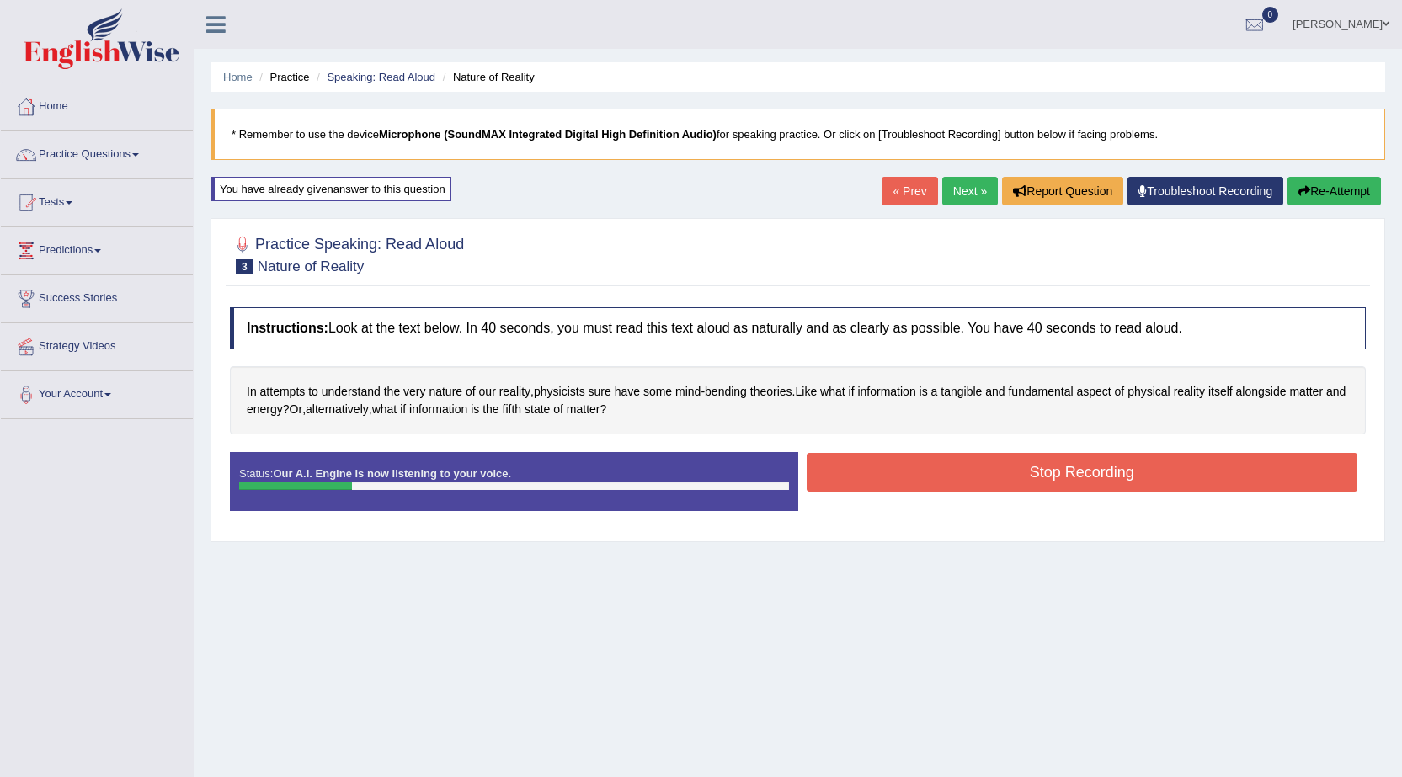
click at [1057, 475] on button "Stop Recording" at bounding box center [1081, 472] width 551 height 39
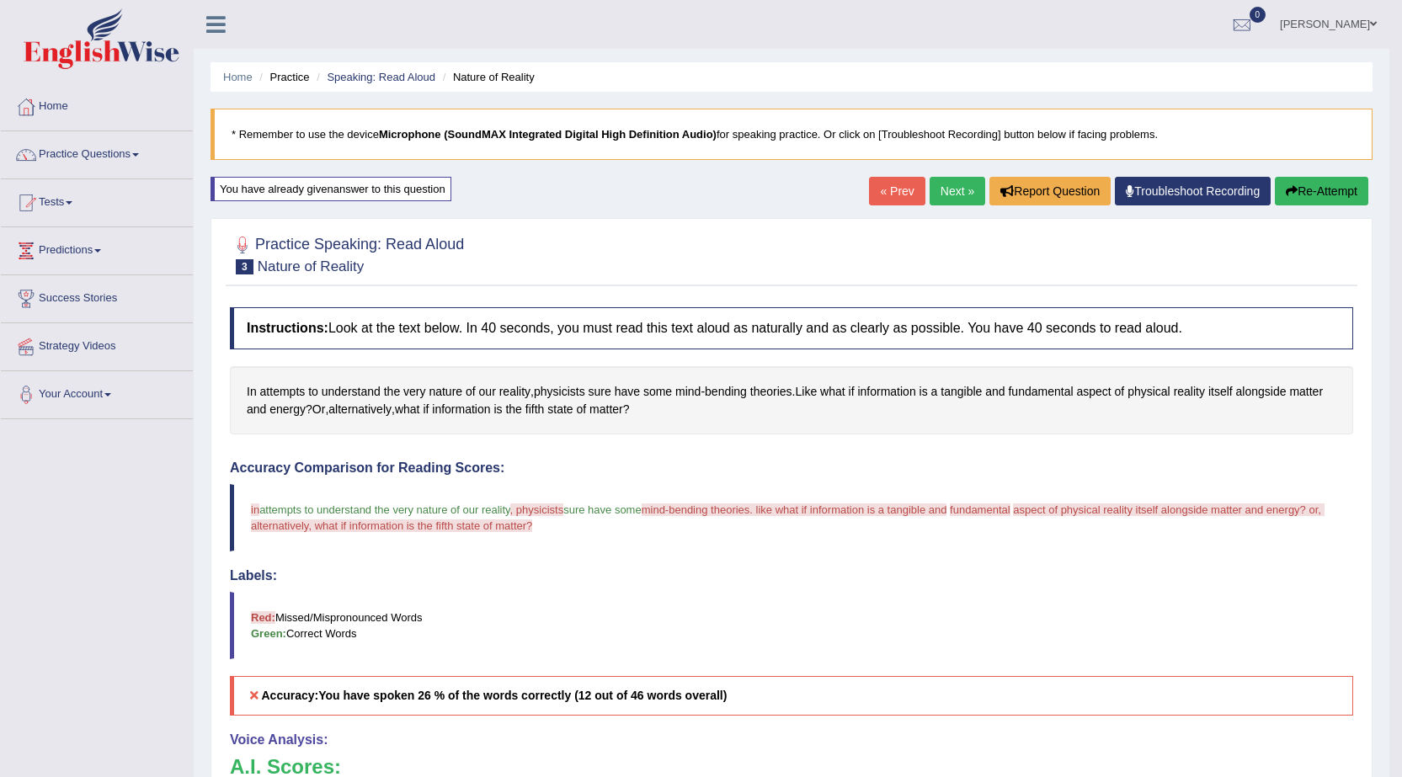
click at [1316, 179] on button "Re-Attempt" at bounding box center [1321, 191] width 93 height 29
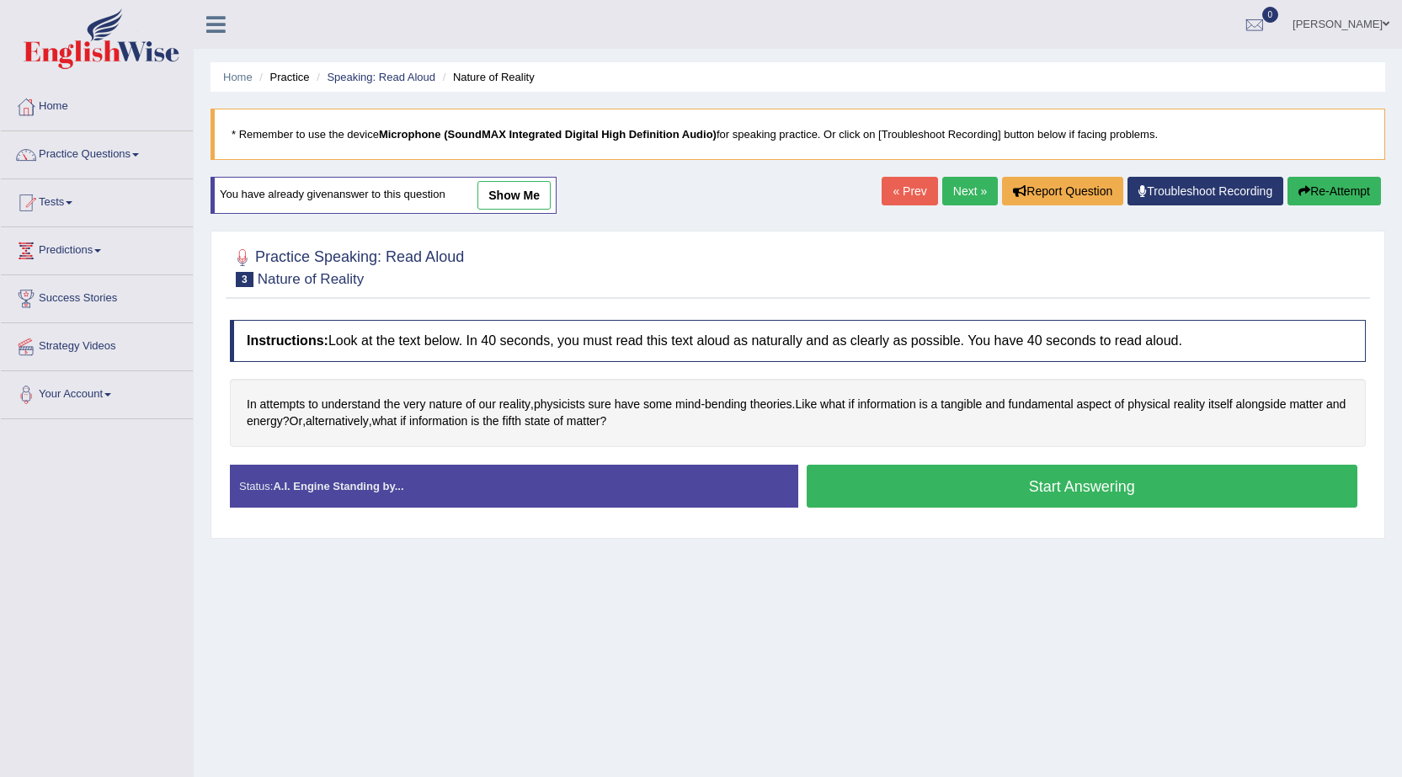
click at [1017, 503] on button "Start Answering" at bounding box center [1081, 486] width 551 height 43
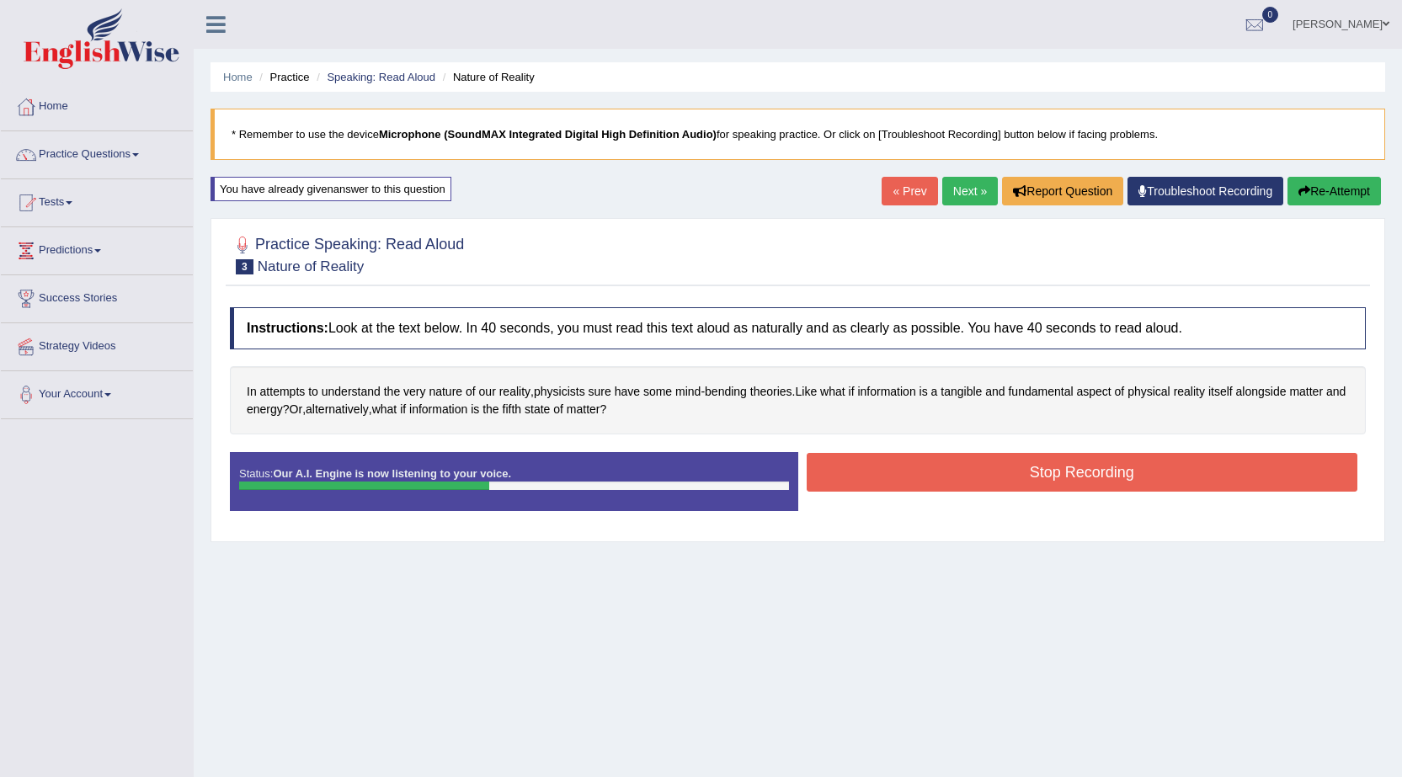
click at [881, 483] on button "Stop Recording" at bounding box center [1081, 472] width 551 height 39
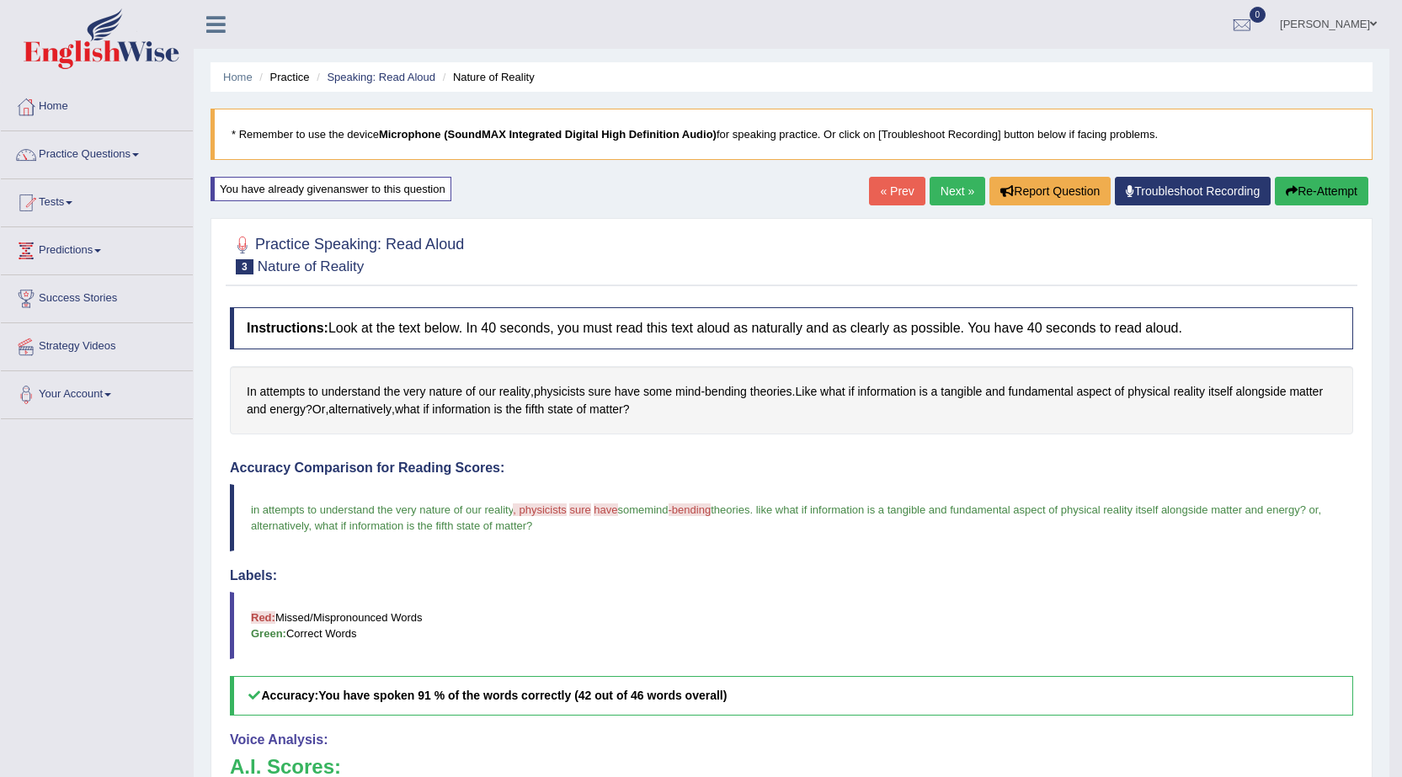
click at [952, 189] on link "Next »" at bounding box center [957, 191] width 56 height 29
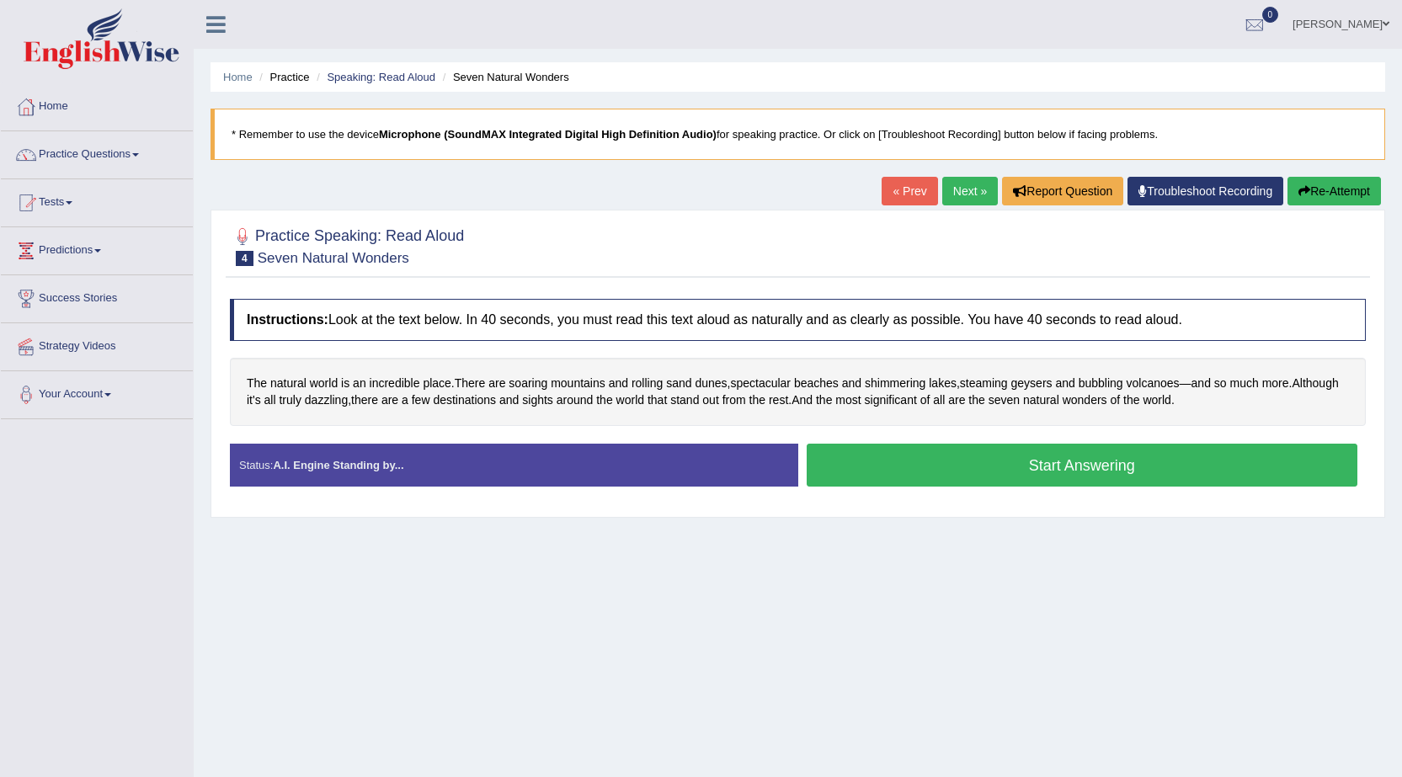
click at [959, 468] on button "Start Answering" at bounding box center [1081, 465] width 551 height 43
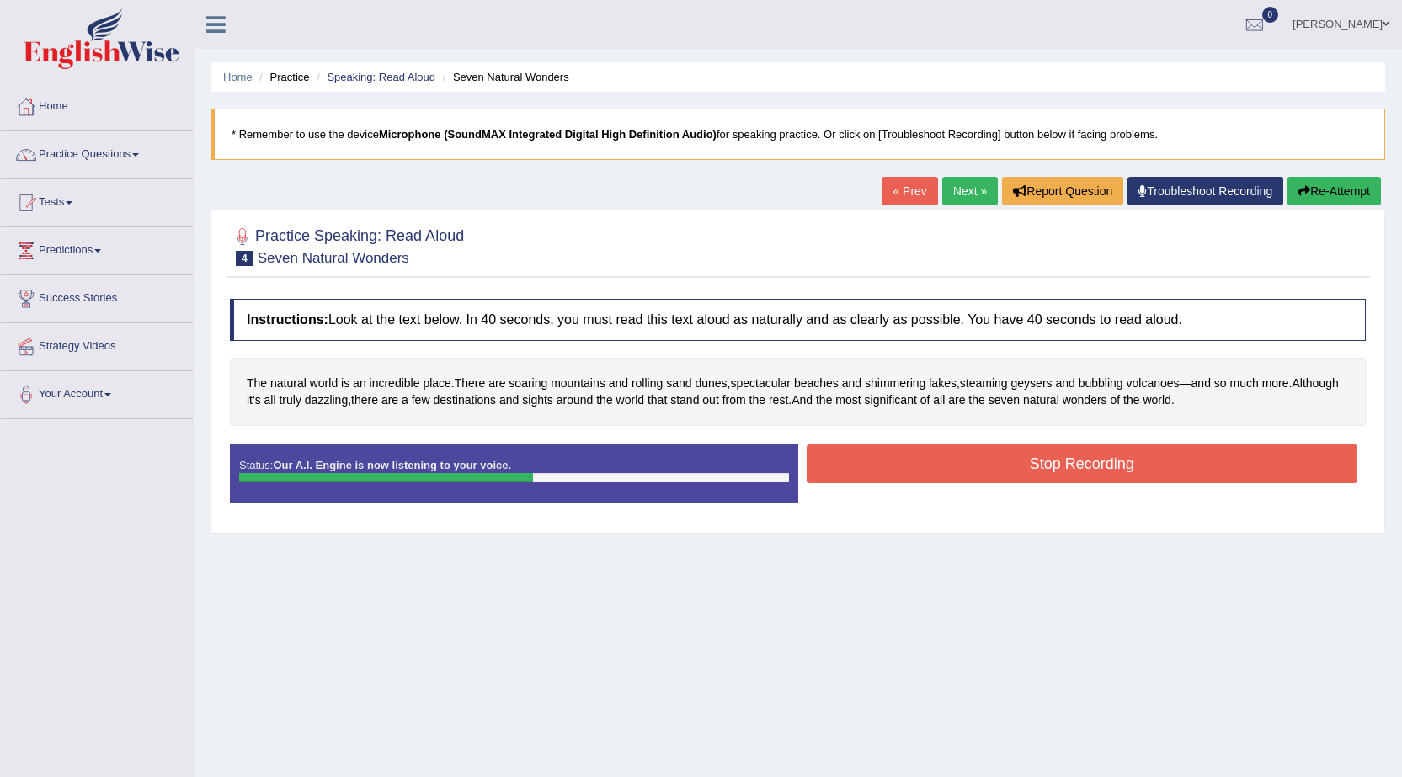
click at [959, 468] on button "Stop Recording" at bounding box center [1081, 463] width 551 height 39
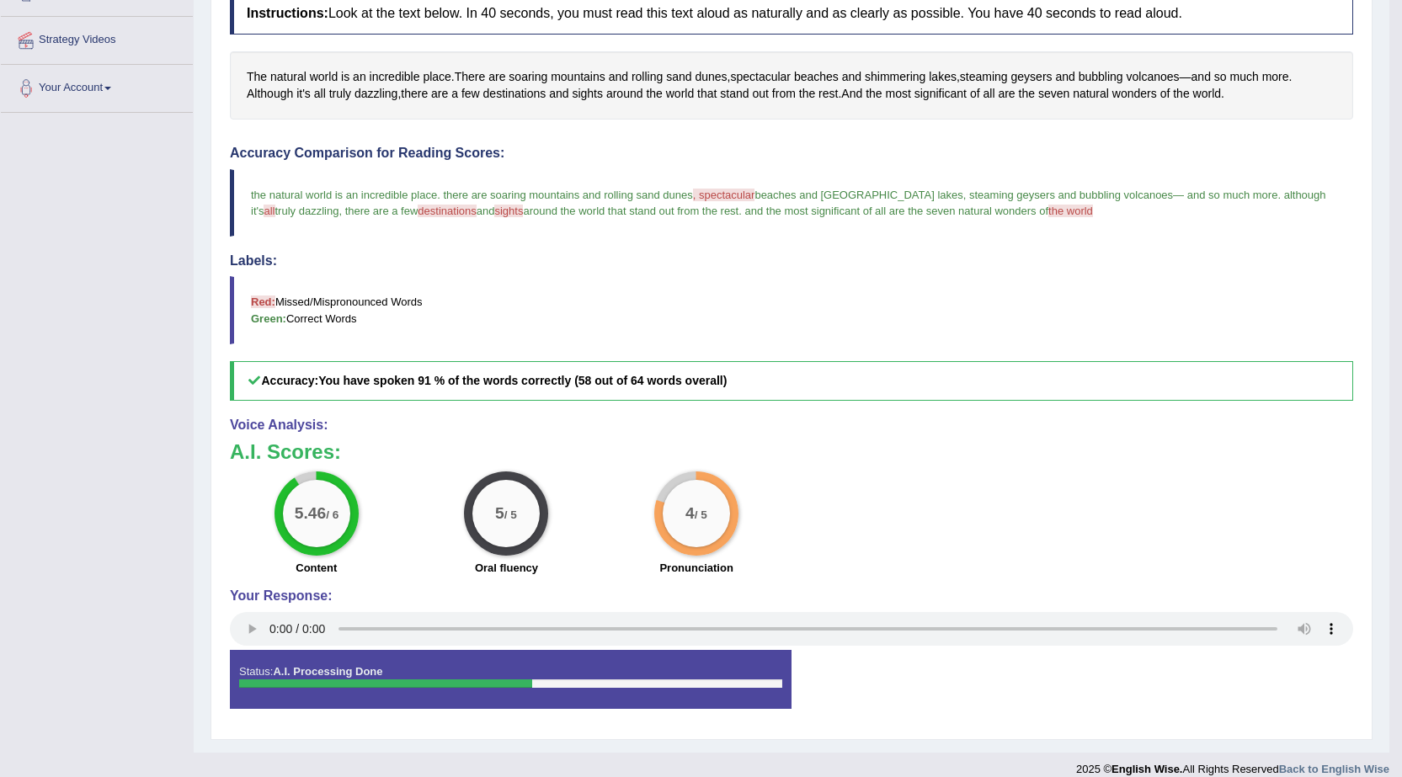
scroll to position [324, 0]
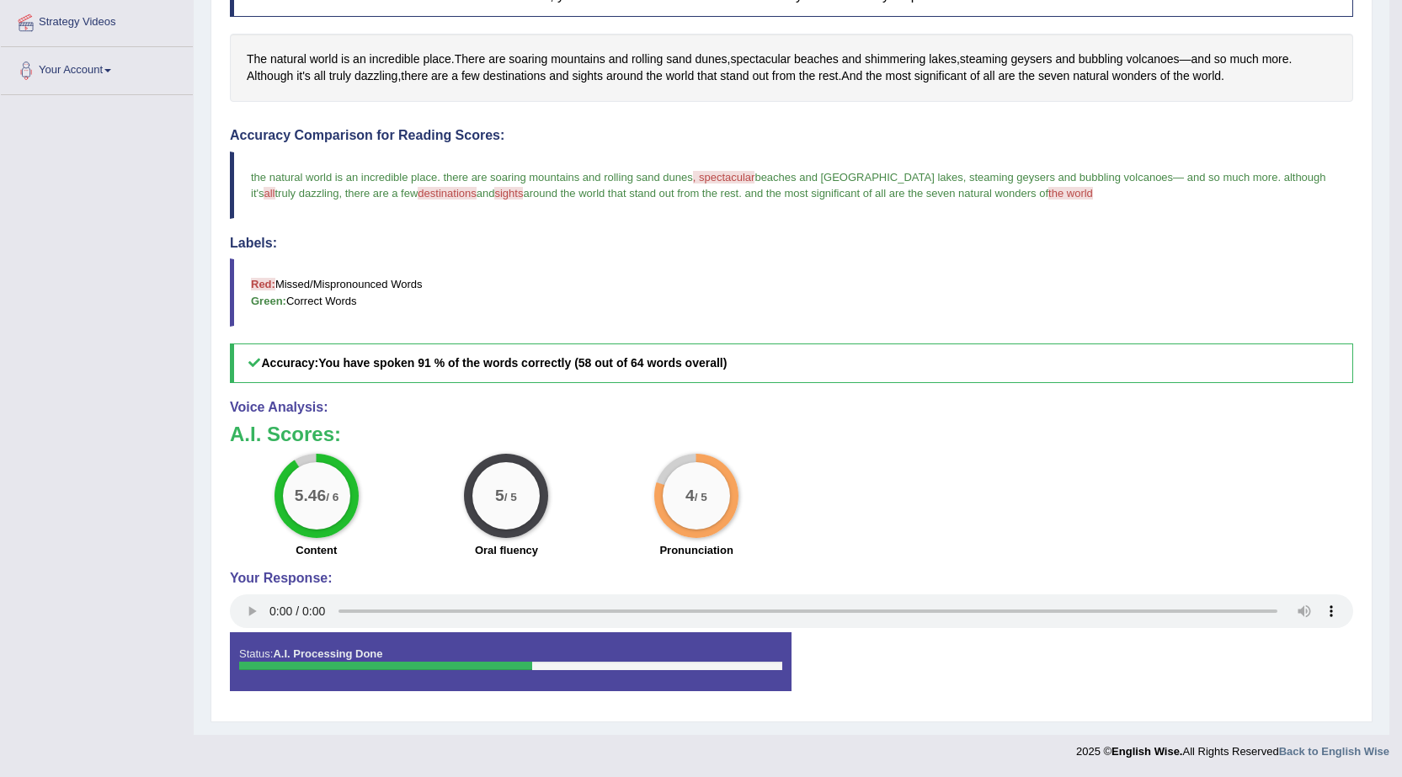
click at [716, 168] on blockquote "the natural world is an incredible place . there are soaring mountains and roll…" at bounding box center [791, 185] width 1123 height 67
click at [740, 178] on span ", spectacular" at bounding box center [724, 177] width 62 height 13
click at [355, 287] on blockquote "Red: Missed/Mispronounced Words Green: Correct Words" at bounding box center [791, 291] width 1123 height 67
click at [277, 301] on b "Green:" at bounding box center [268, 301] width 35 height 13
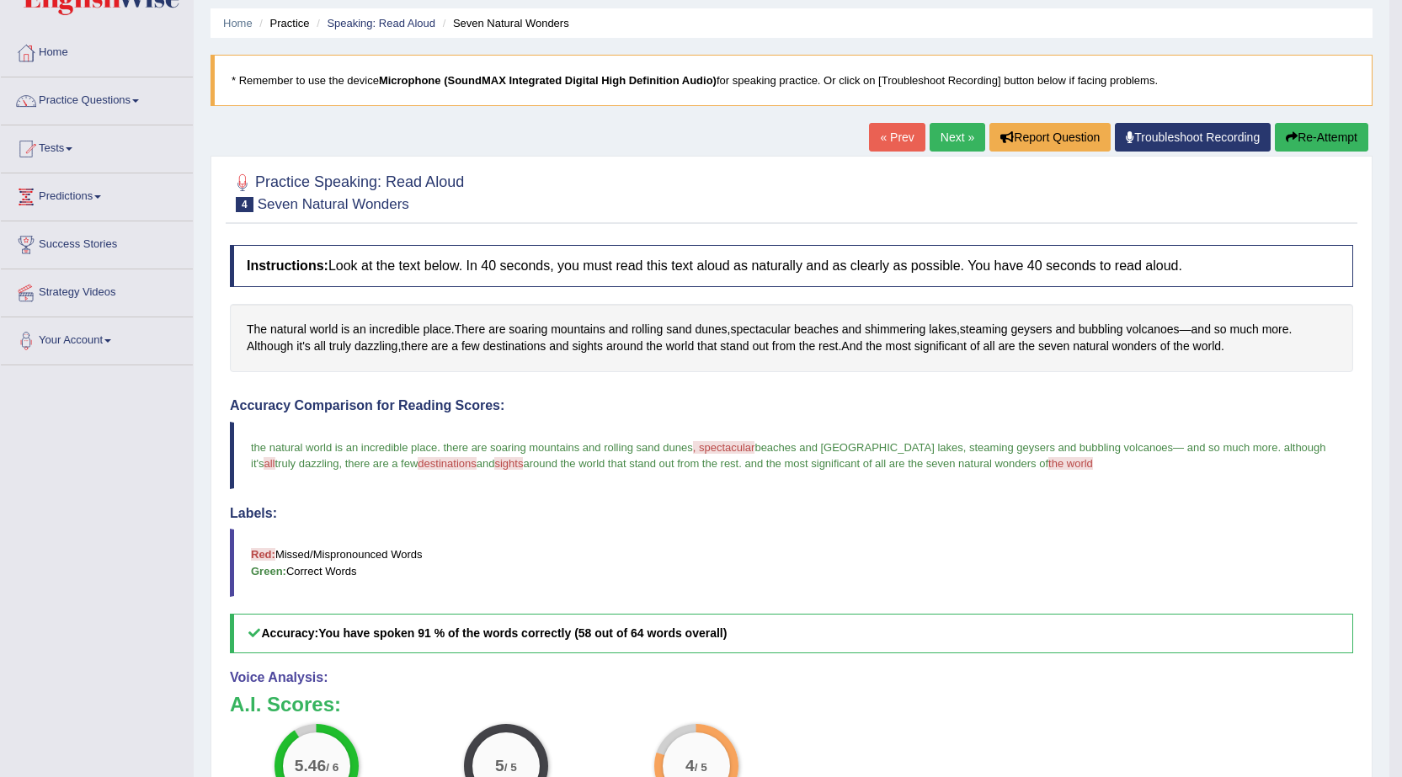
scroll to position [84, 0]
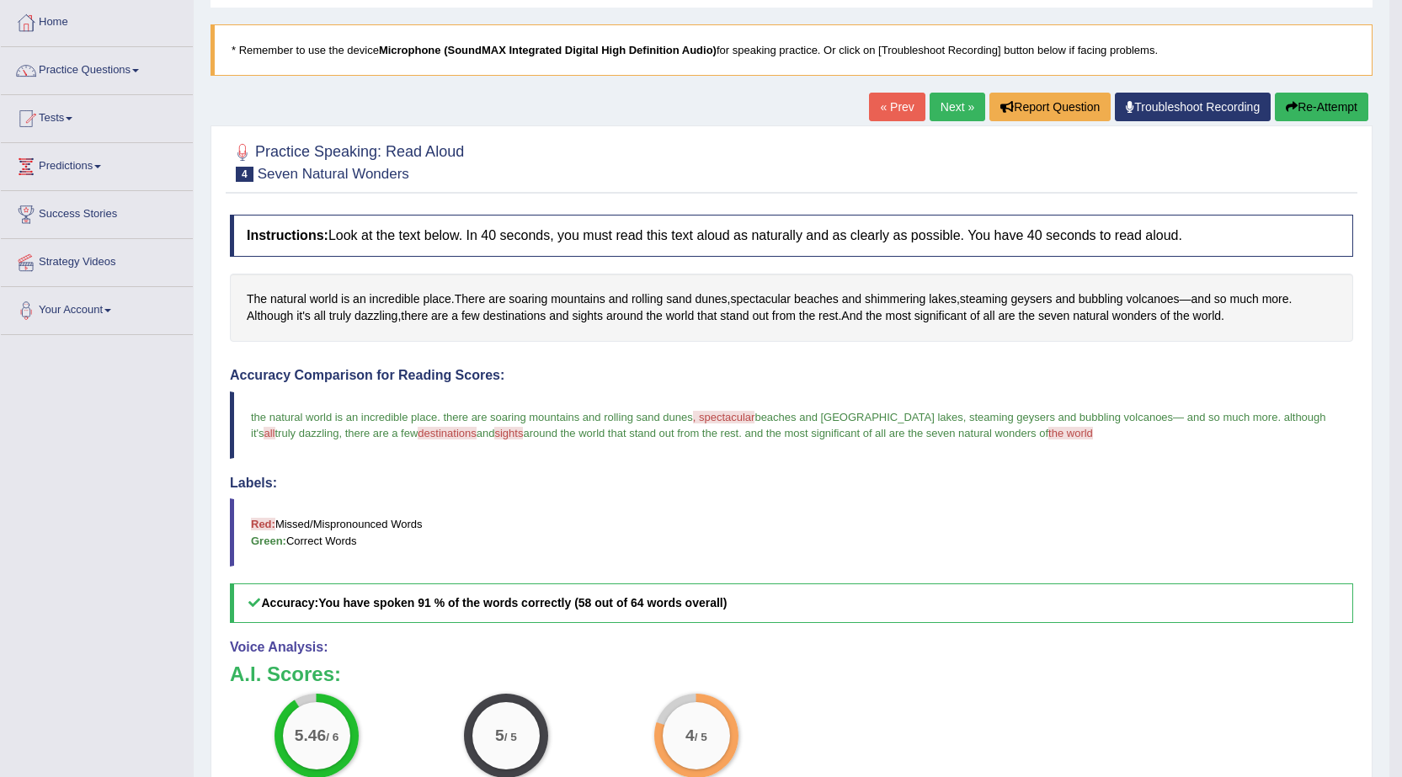
click at [423, 433] on span "destinations" at bounding box center [447, 433] width 58 height 13
click at [487, 440] on blockquote "the natural world is an incredible place . there are soaring mountains and roll…" at bounding box center [791, 424] width 1123 height 67
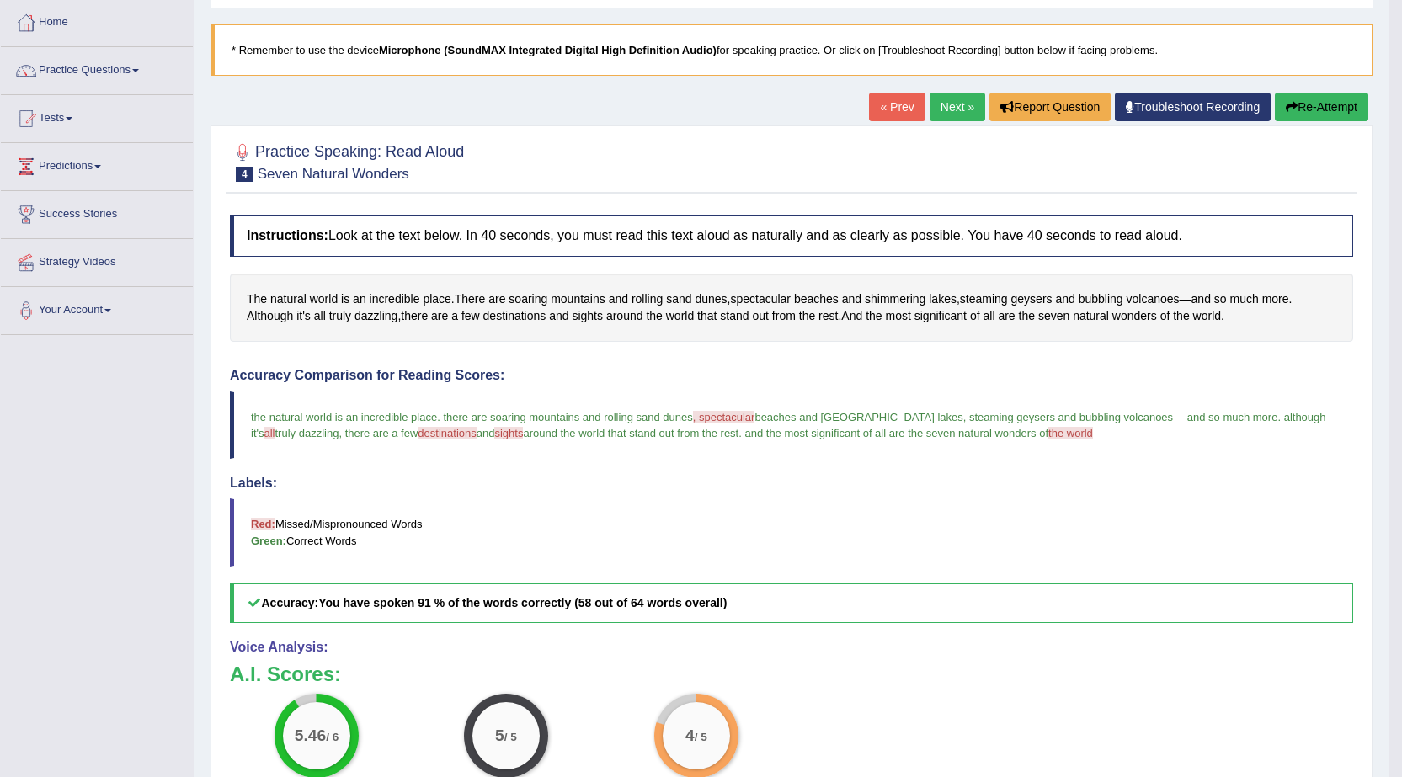
click at [947, 102] on link "Next »" at bounding box center [957, 107] width 56 height 29
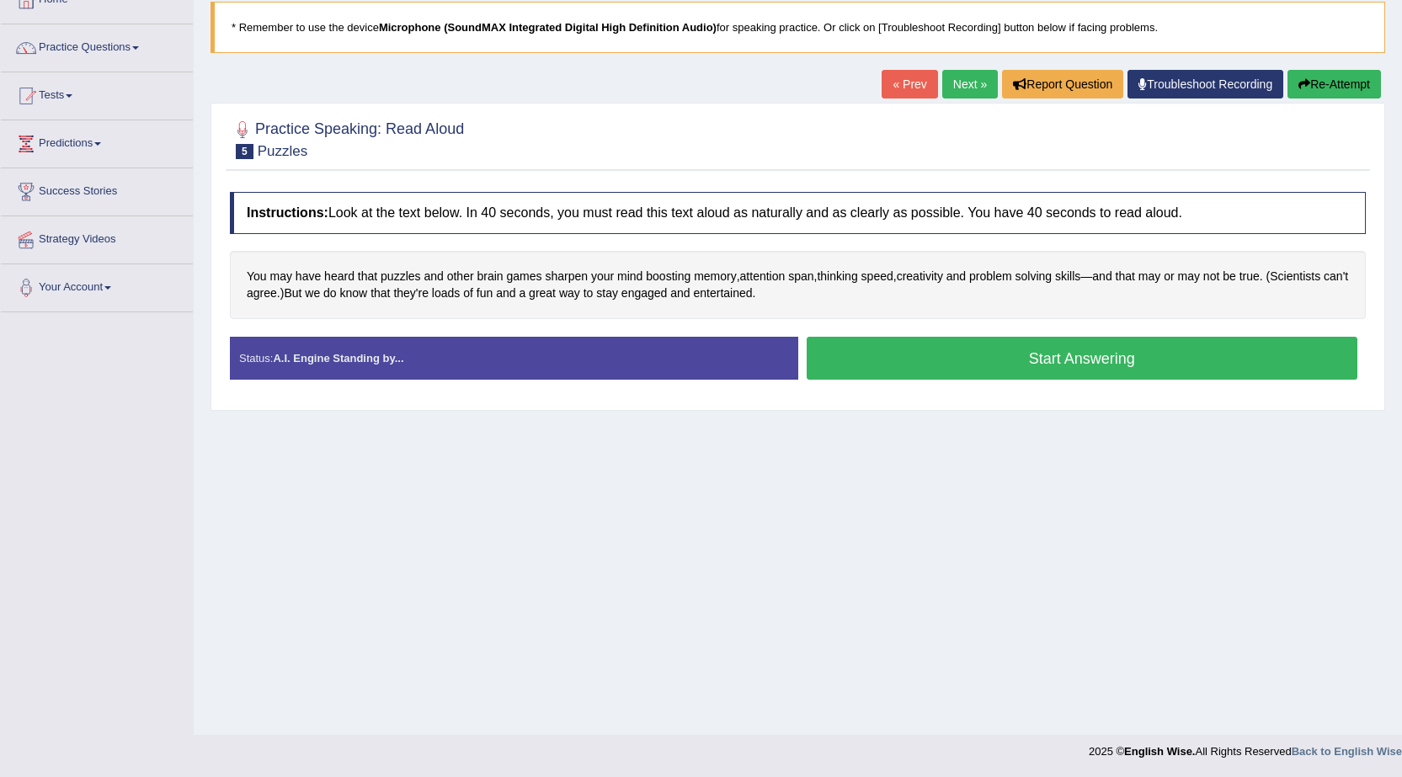
click at [843, 365] on button "Start Answering" at bounding box center [1081, 358] width 551 height 43
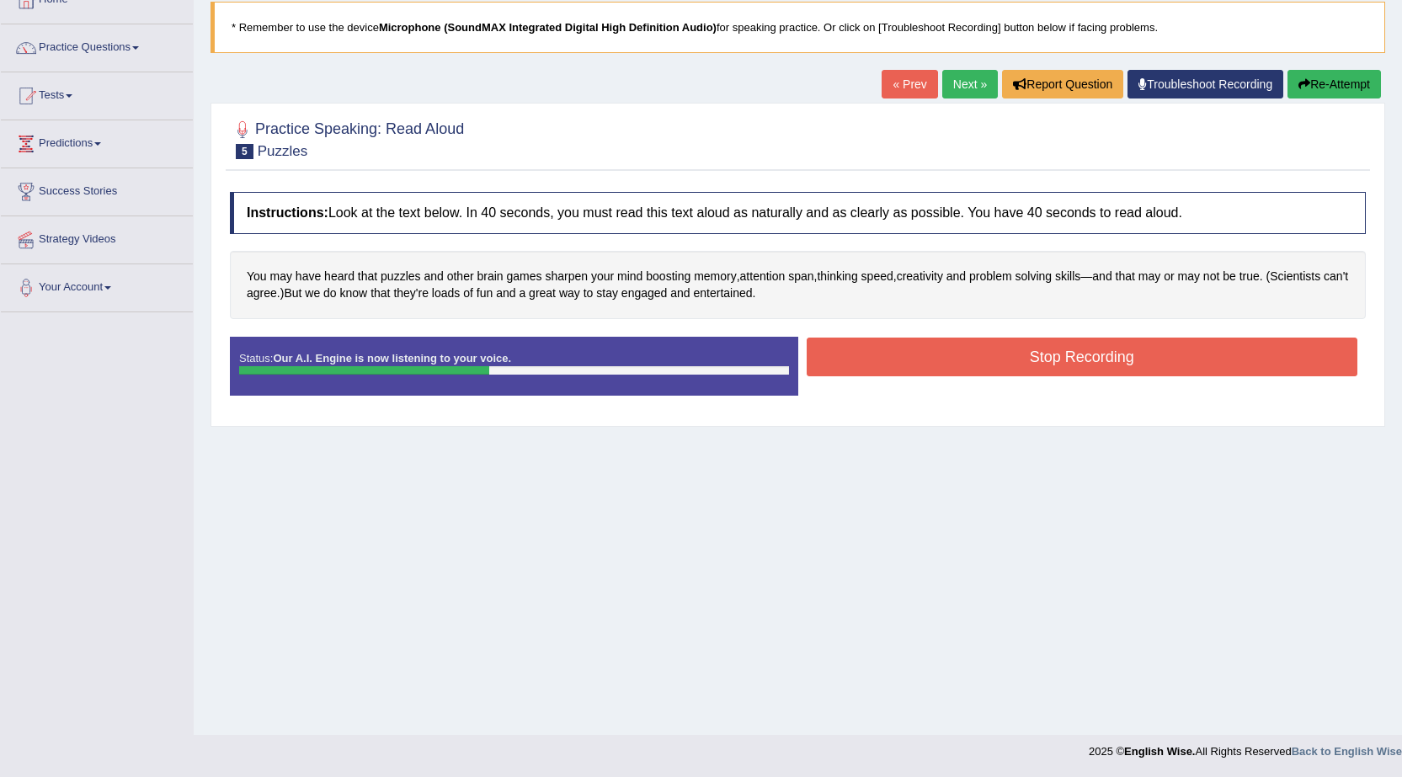
click at [843, 365] on button "Stop Recording" at bounding box center [1081, 357] width 551 height 39
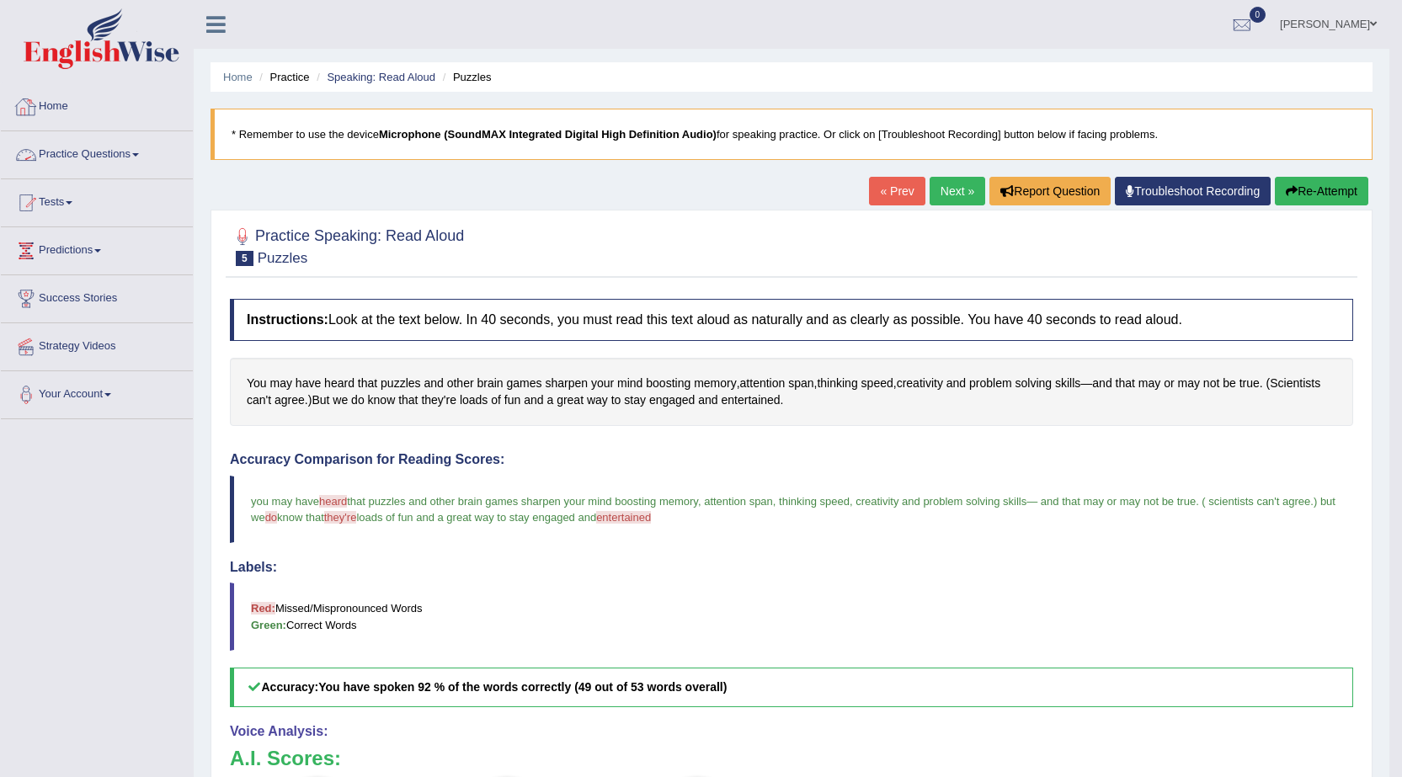
click at [120, 160] on link "Practice Questions" at bounding box center [97, 152] width 192 height 42
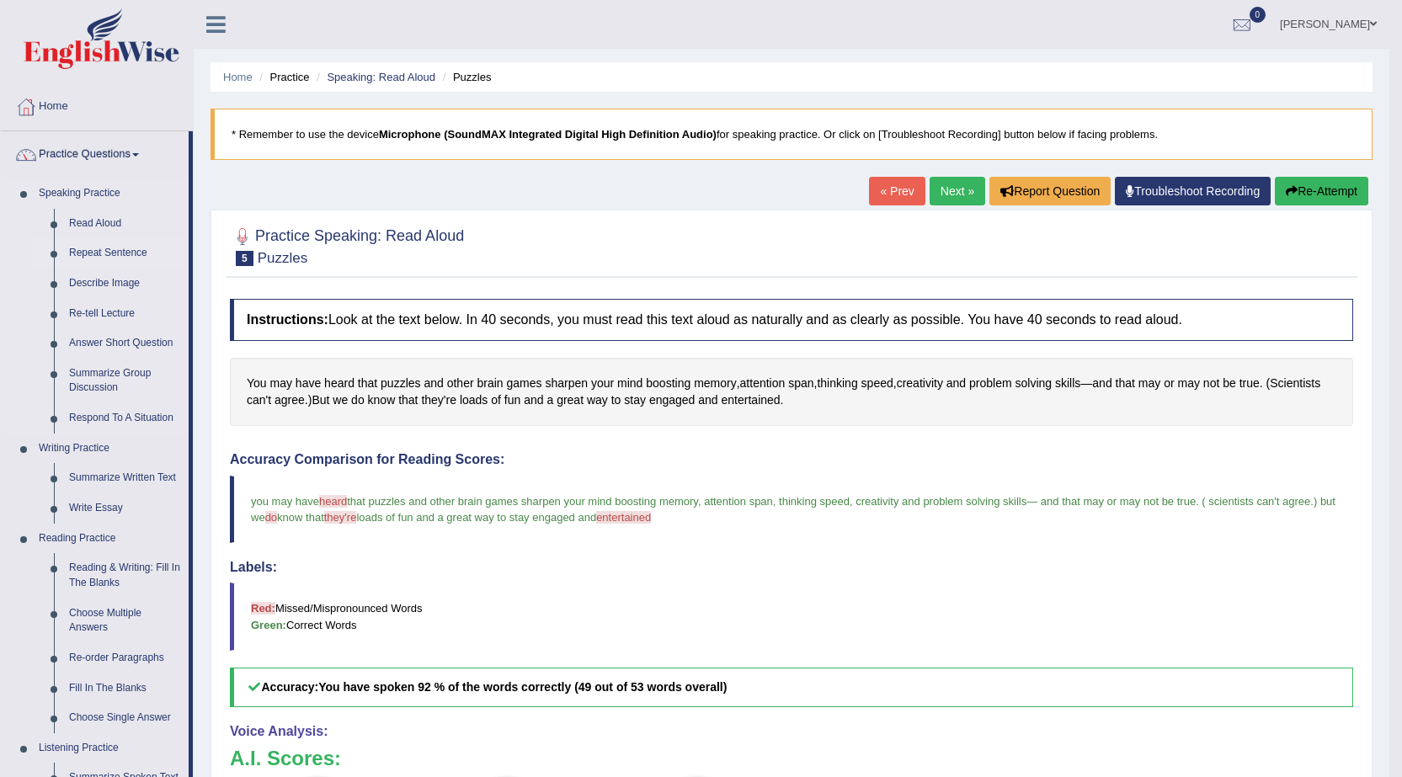
click at [123, 251] on link "Repeat Sentence" at bounding box center [124, 253] width 127 height 30
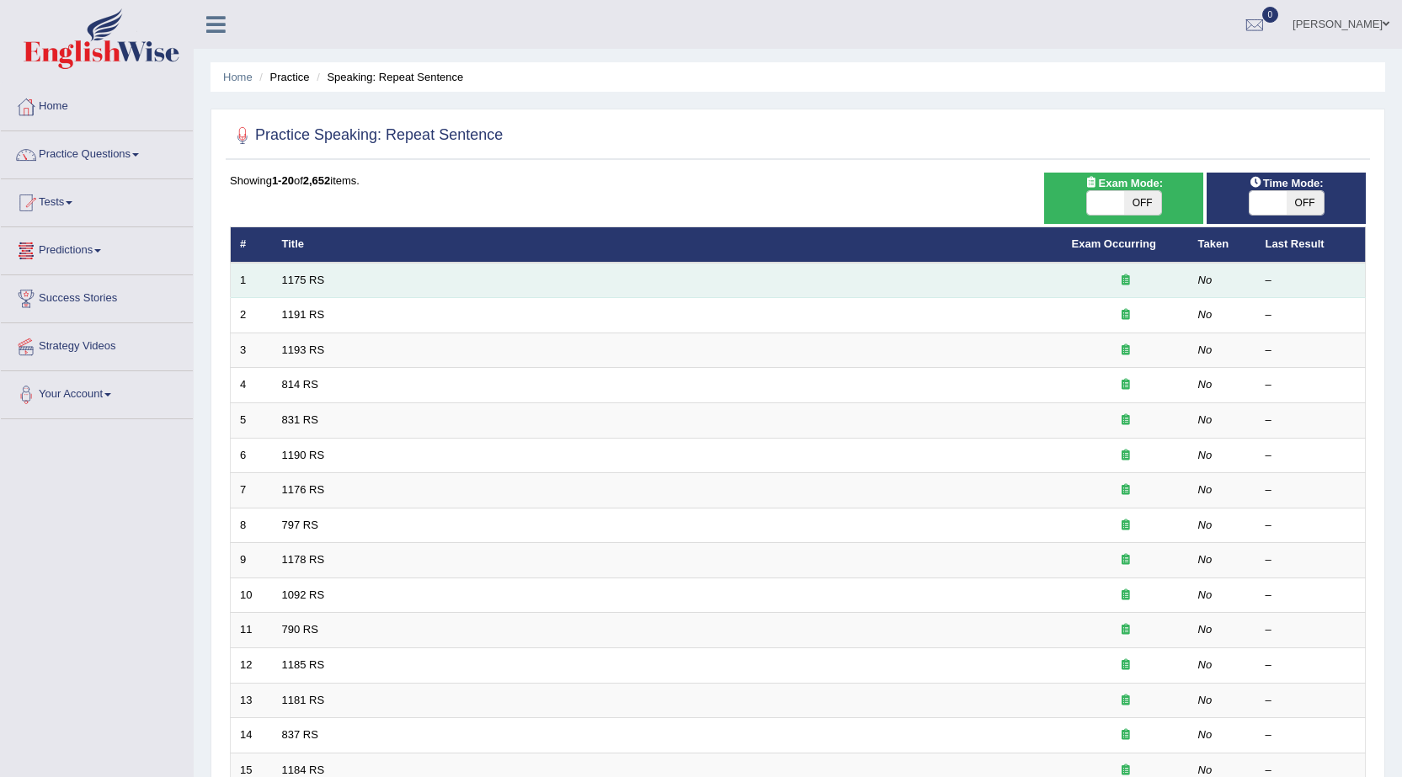
click at [279, 277] on td "1175 RS" at bounding box center [668, 280] width 790 height 35
click at [321, 285] on link "1175 RS" at bounding box center [303, 280] width 43 height 13
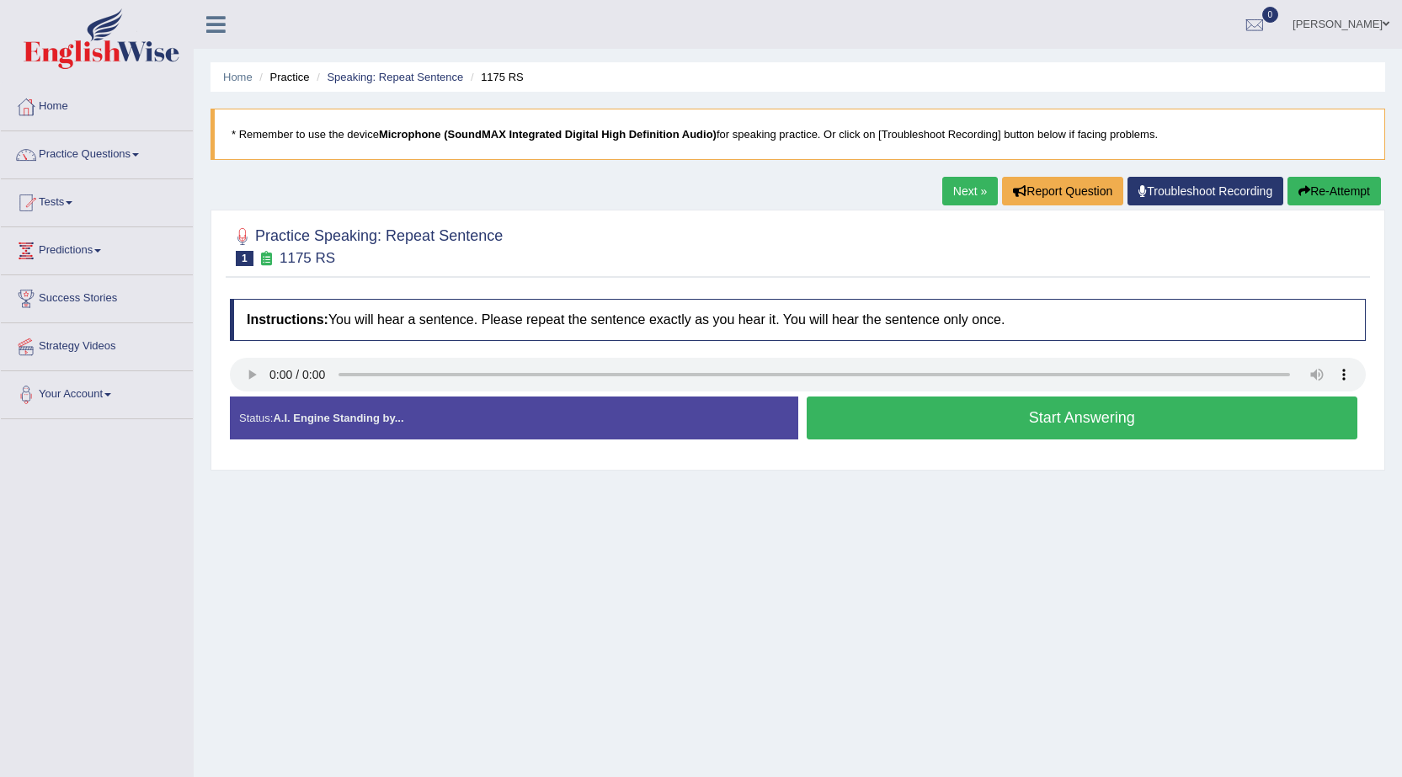
click at [882, 428] on button "Start Answering" at bounding box center [1081, 418] width 551 height 43
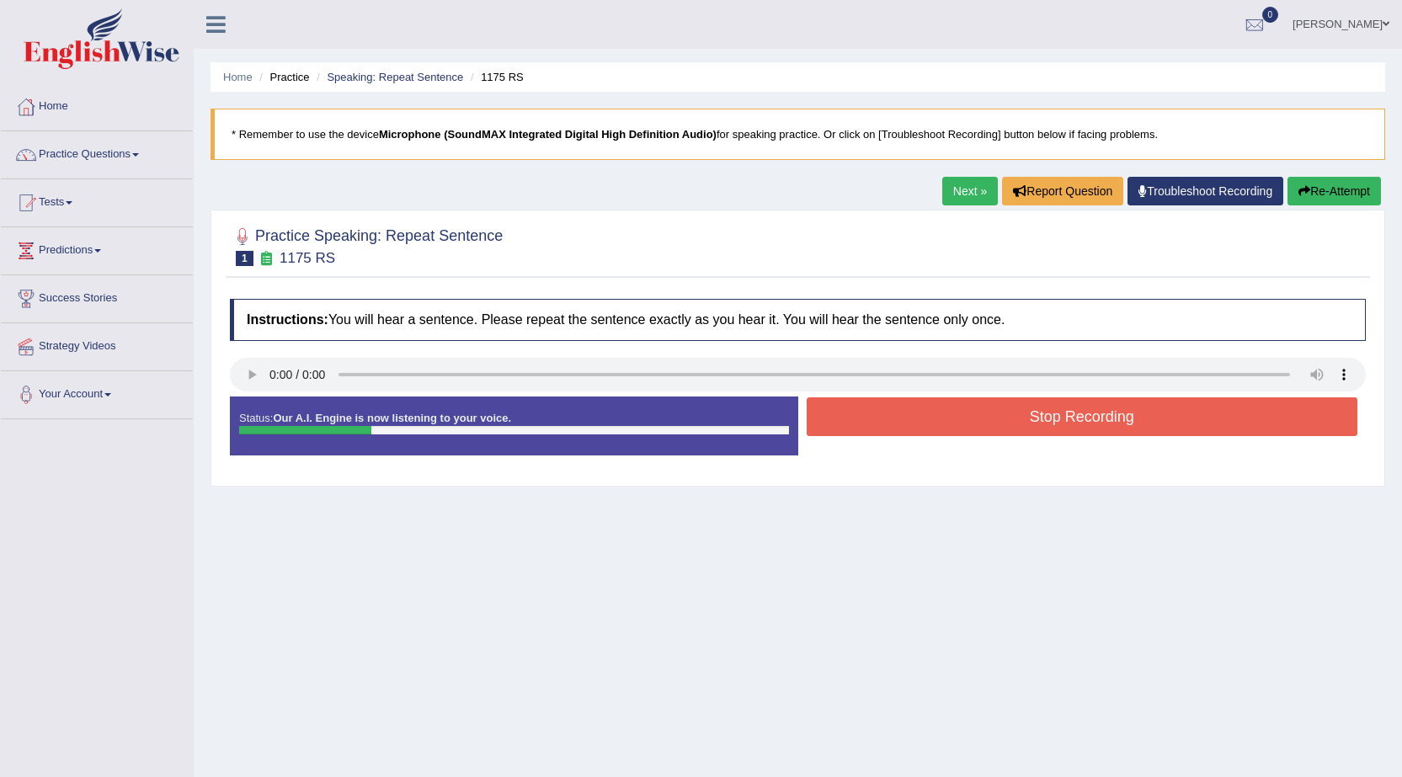
click at [882, 428] on button "Stop Recording" at bounding box center [1081, 416] width 551 height 39
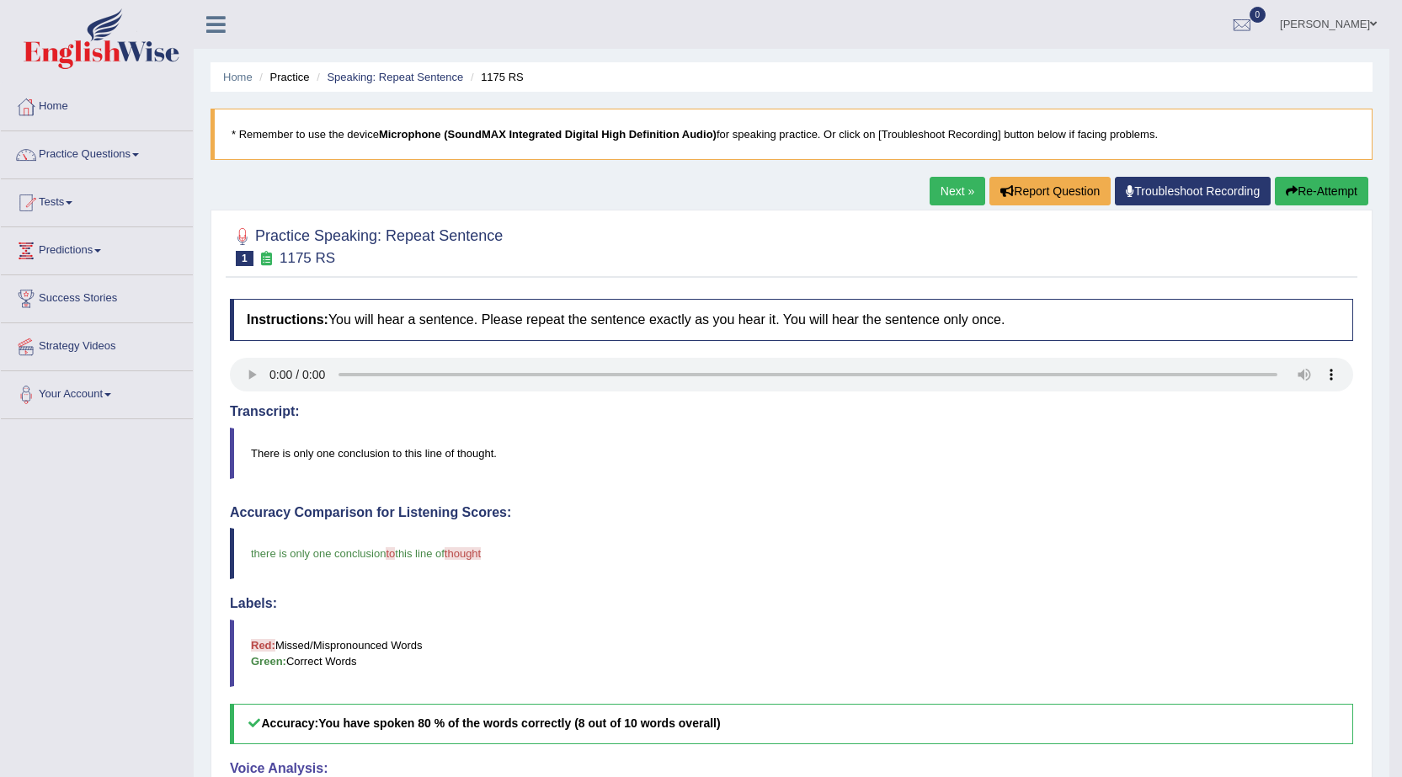
click at [945, 202] on link "Next »" at bounding box center [957, 191] width 56 height 29
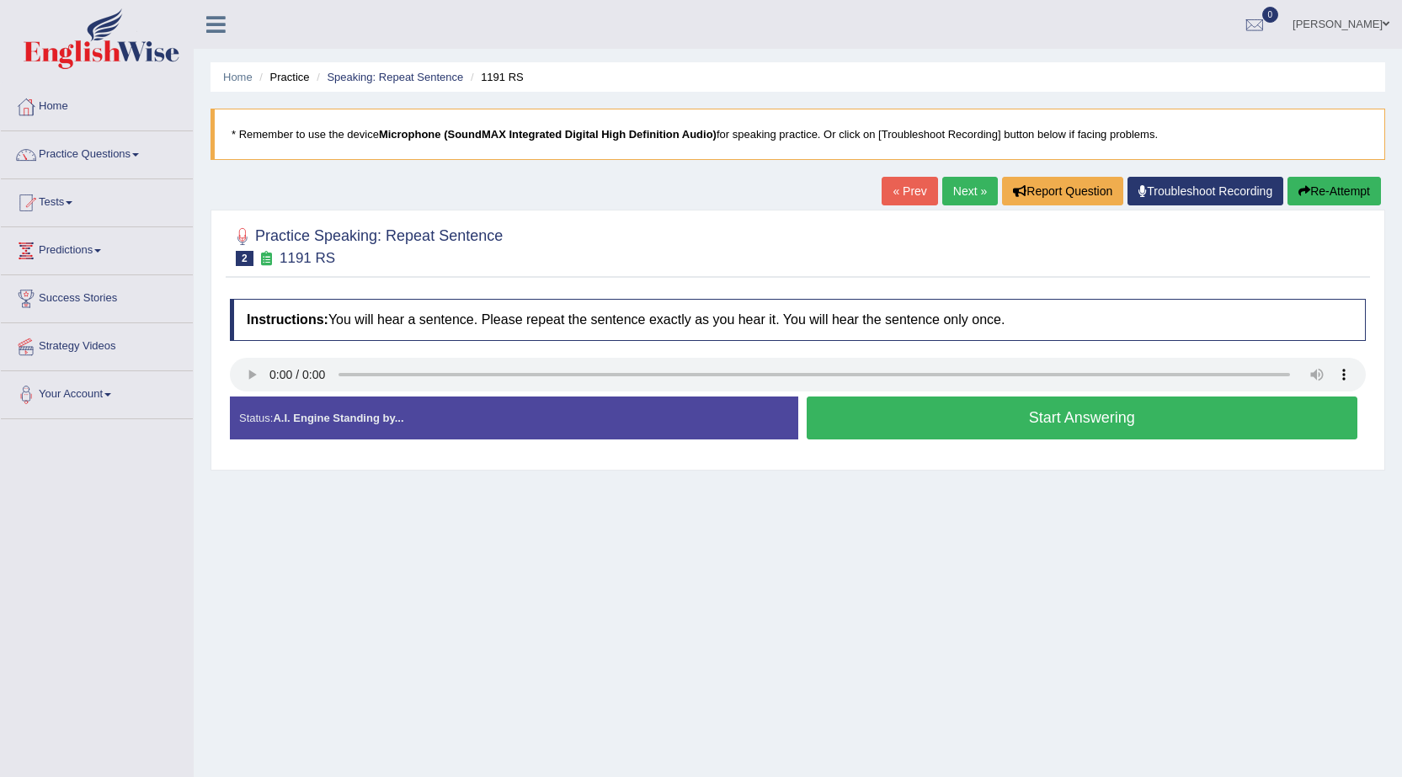
click at [911, 427] on button "Start Answering" at bounding box center [1081, 418] width 551 height 43
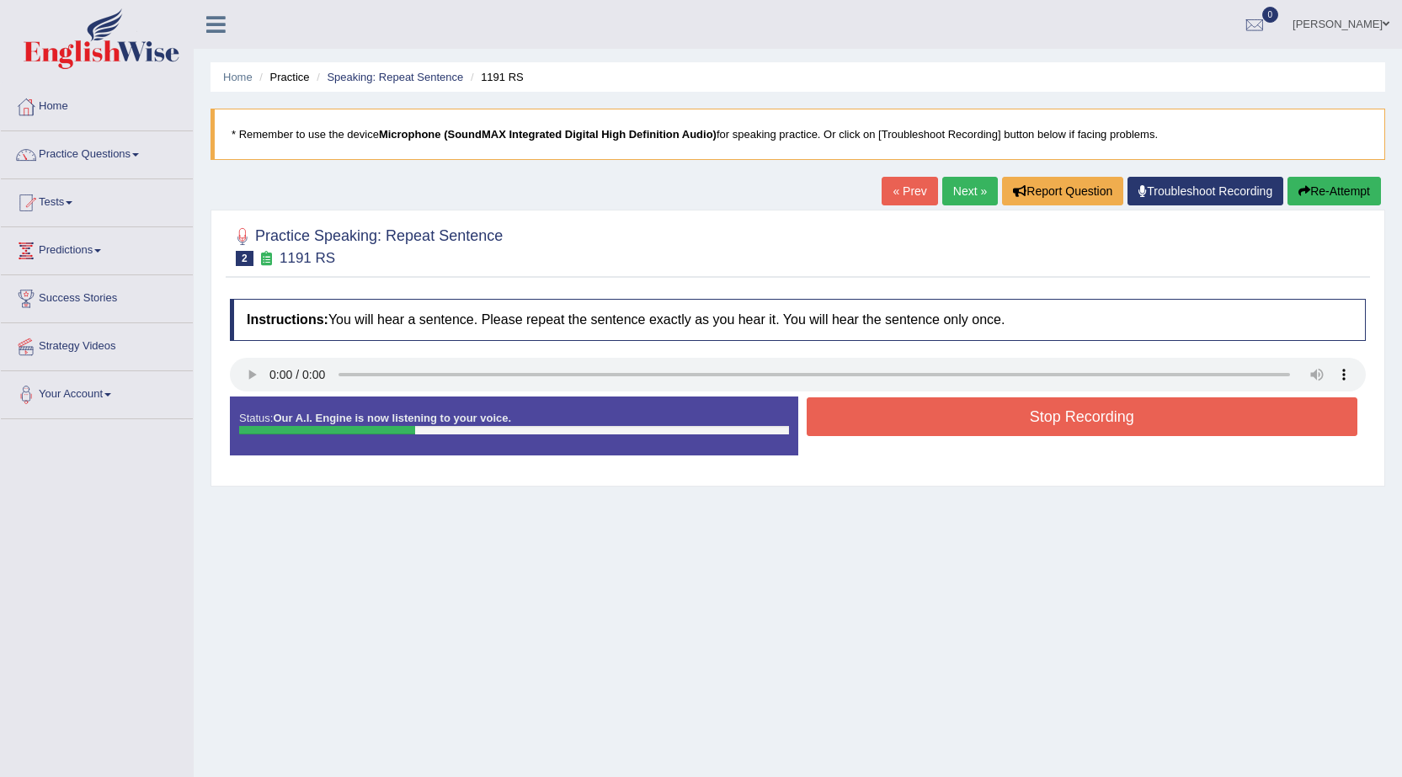
click at [911, 427] on button "Stop Recording" at bounding box center [1081, 416] width 551 height 39
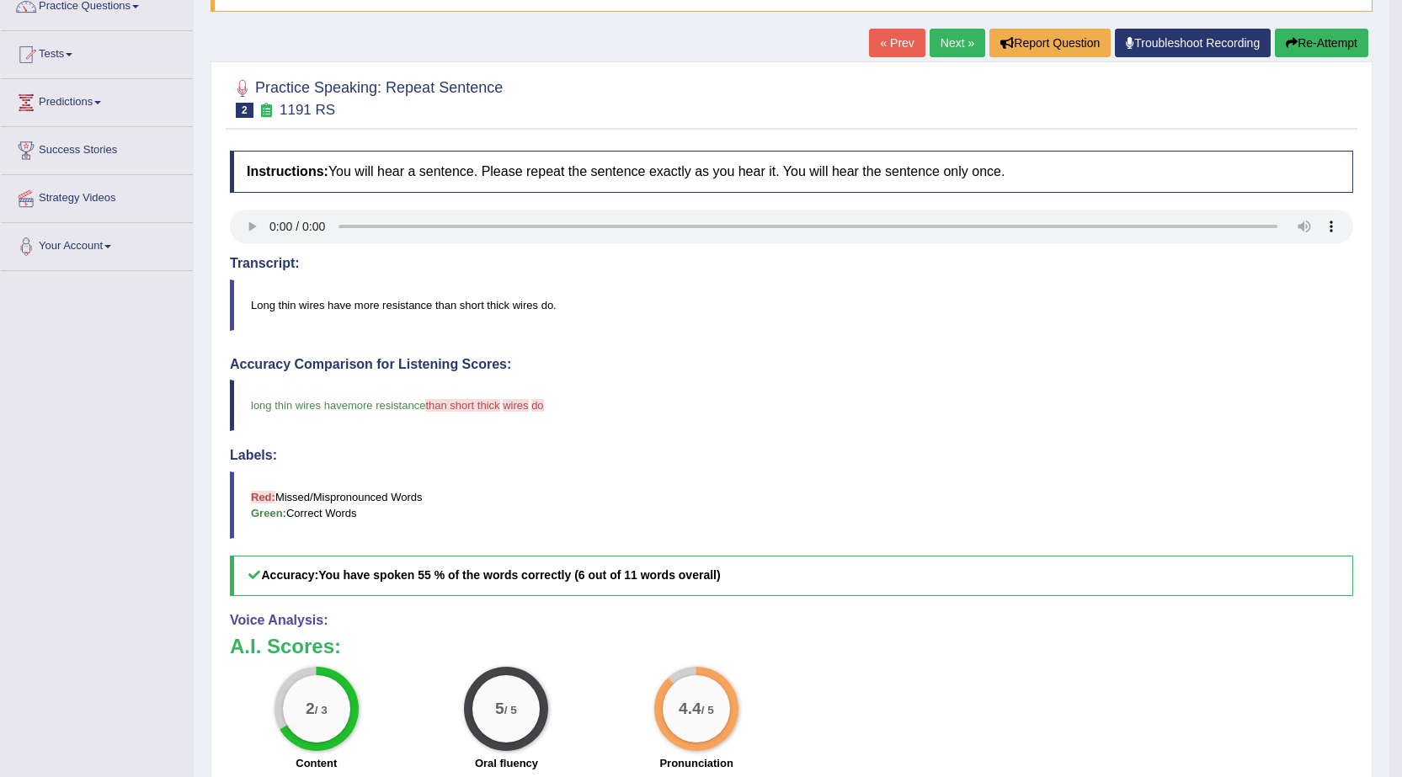
scroll to position [109, 0]
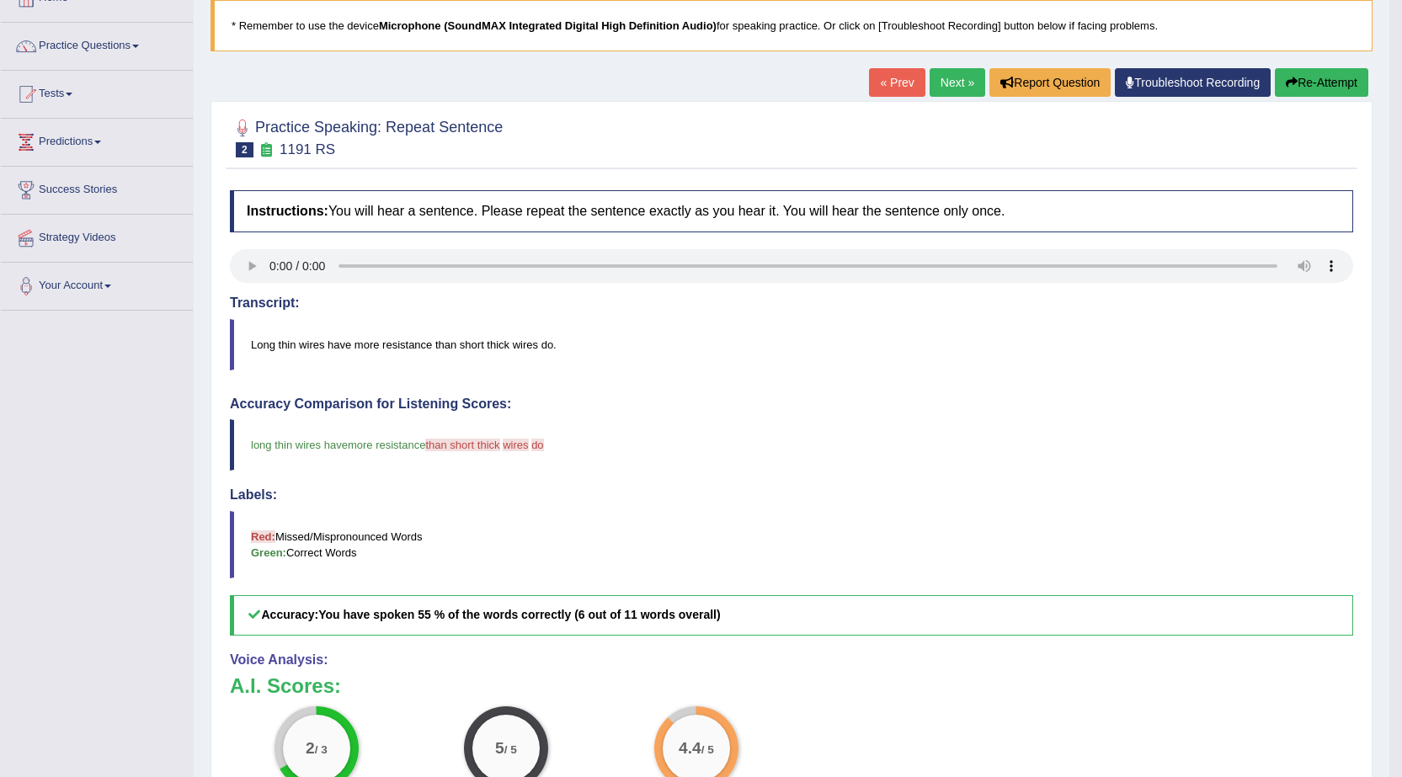
click at [952, 81] on link "Next »" at bounding box center [957, 82] width 56 height 29
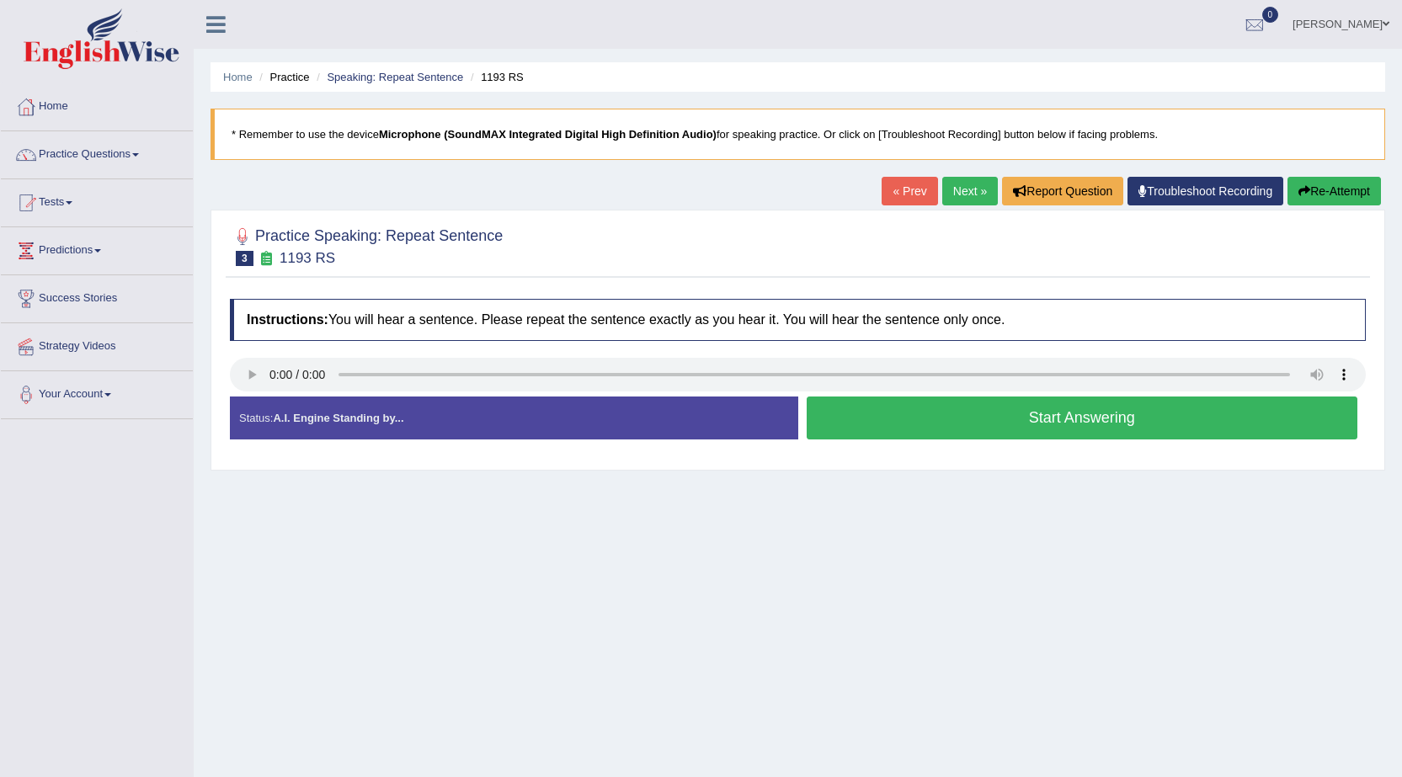
click at [886, 434] on button "Start Answering" at bounding box center [1081, 418] width 551 height 43
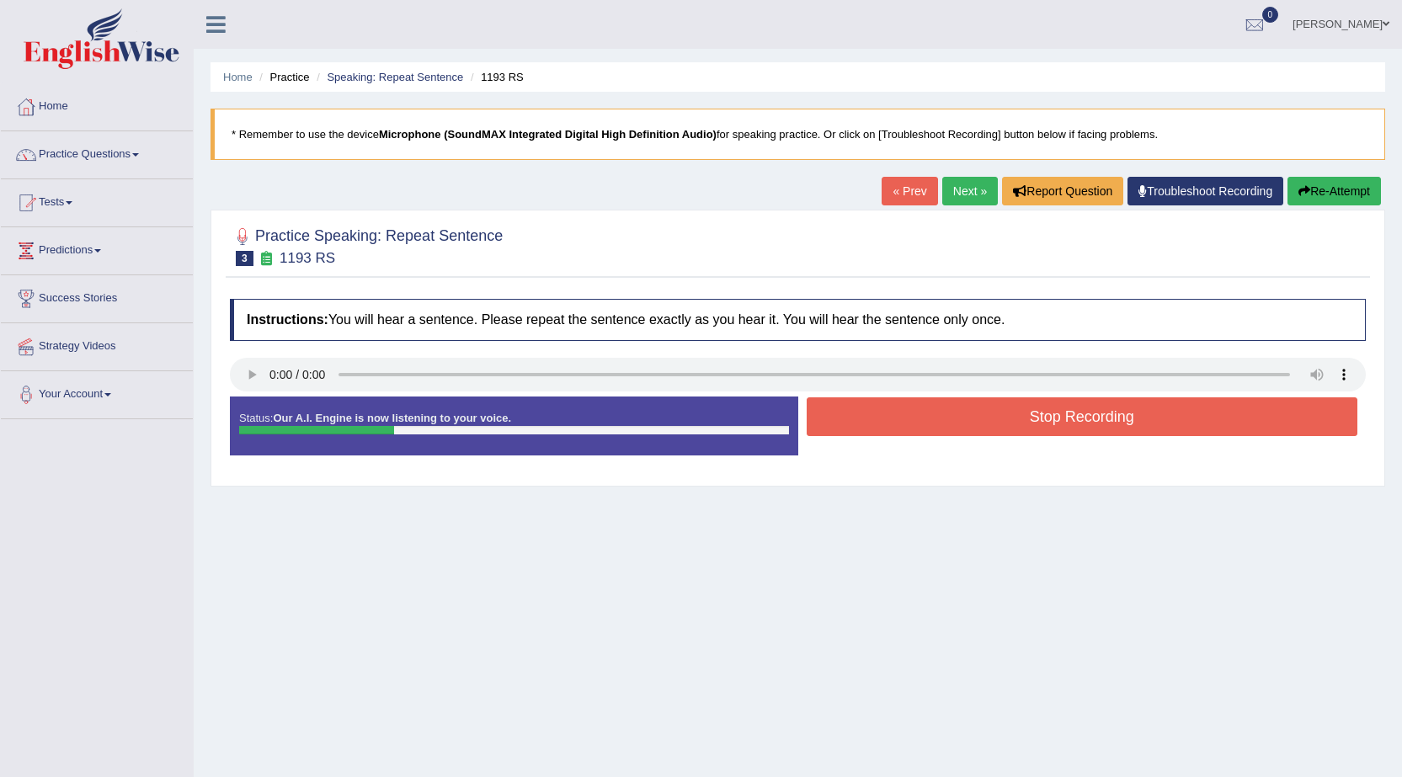
click at [886, 434] on button "Stop Recording" at bounding box center [1081, 416] width 551 height 39
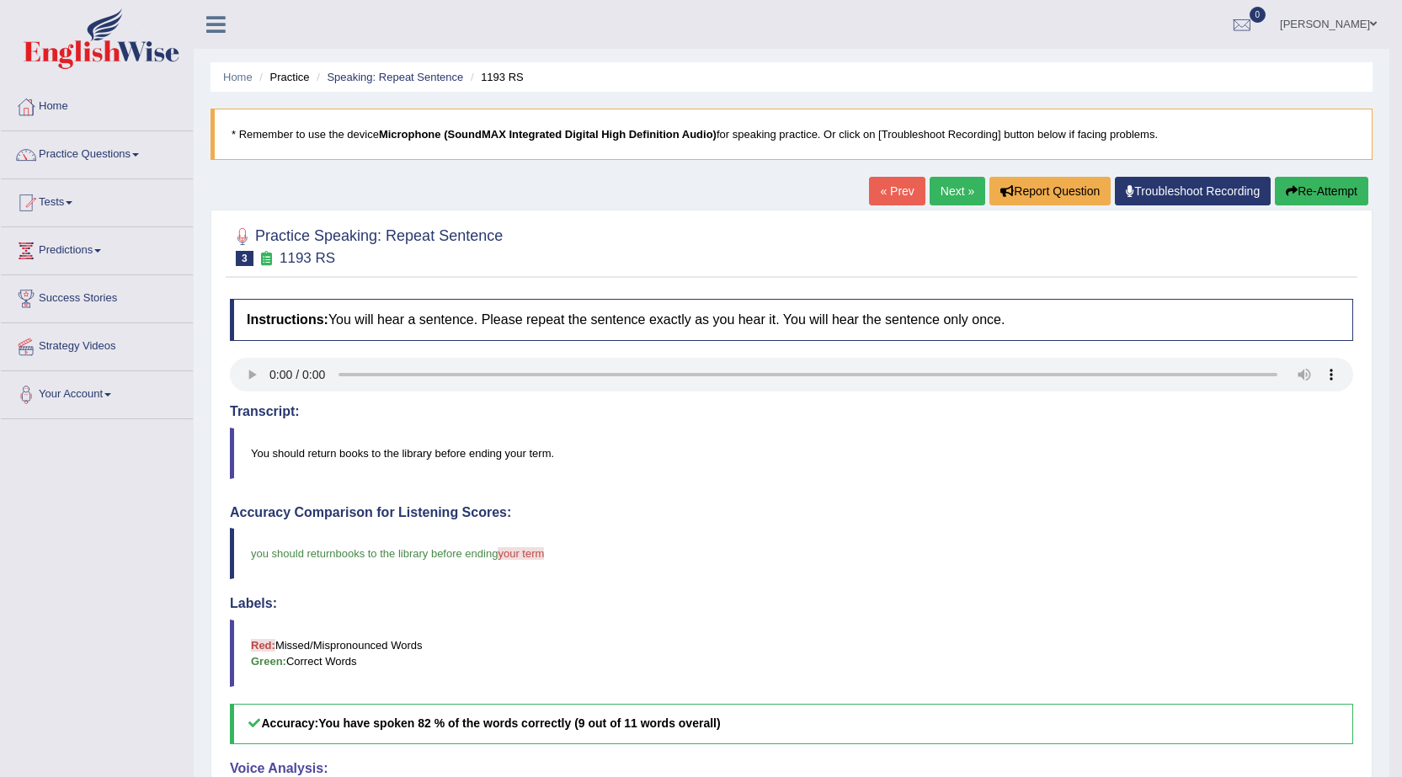
click at [1367, 20] on link "Kapil Vohra" at bounding box center [1328, 22] width 122 height 44
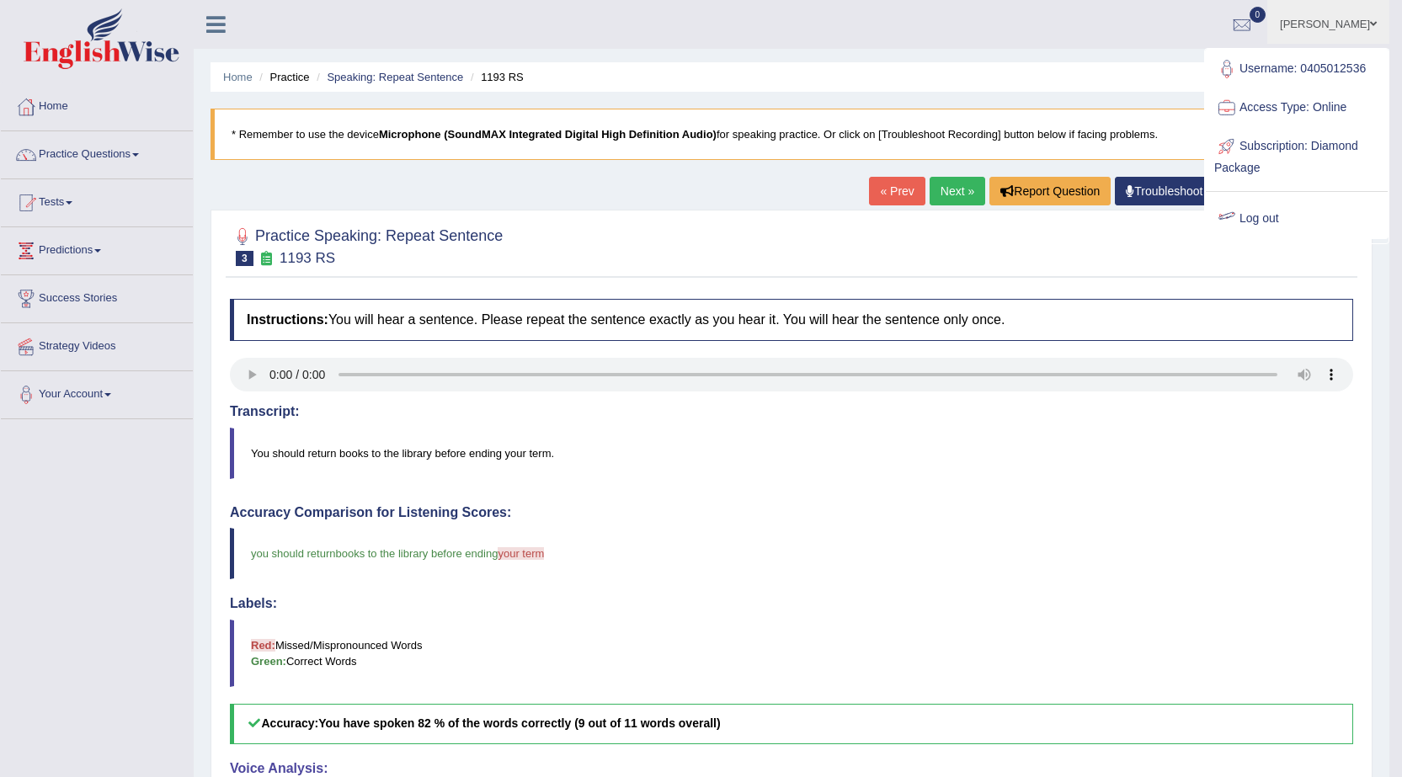
click at [1260, 215] on link "Log out" at bounding box center [1297, 219] width 182 height 39
